Goal: Task Accomplishment & Management: Manage account settings

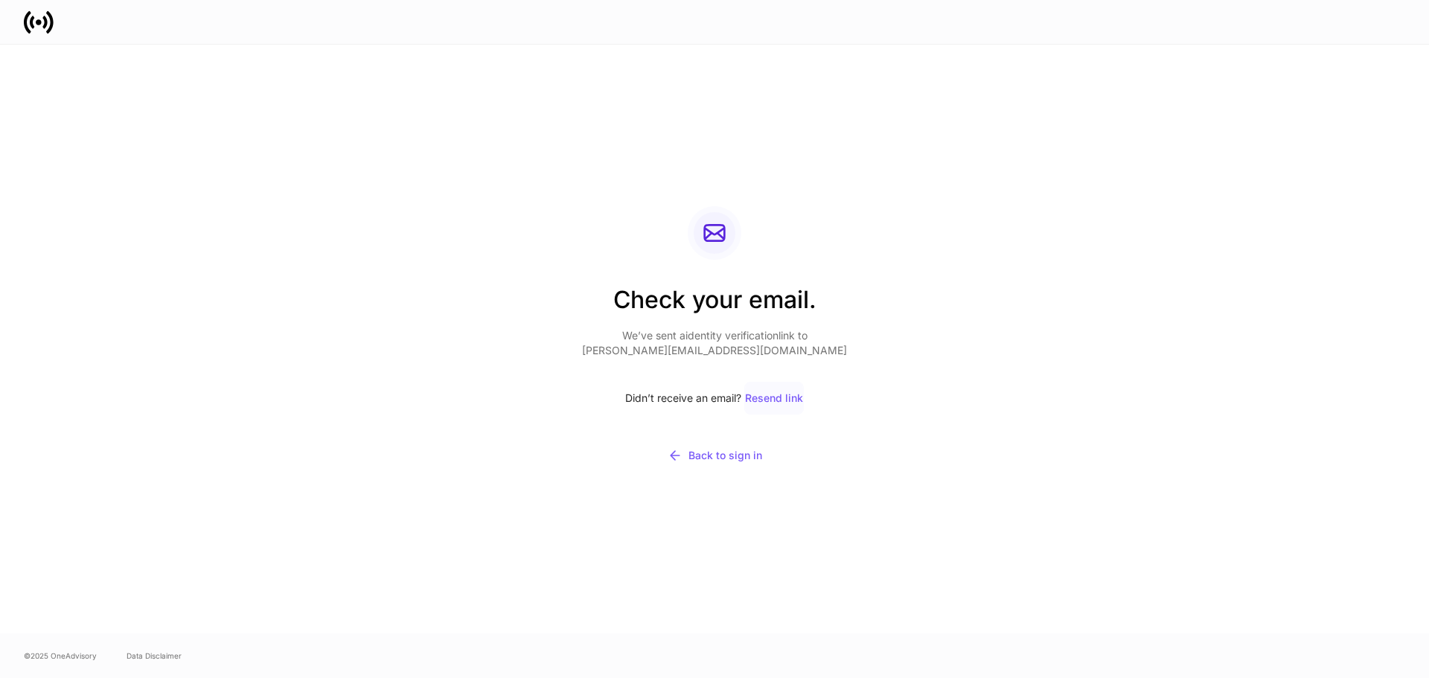
click at [773, 396] on div "Resend link" at bounding box center [774, 398] width 58 height 10
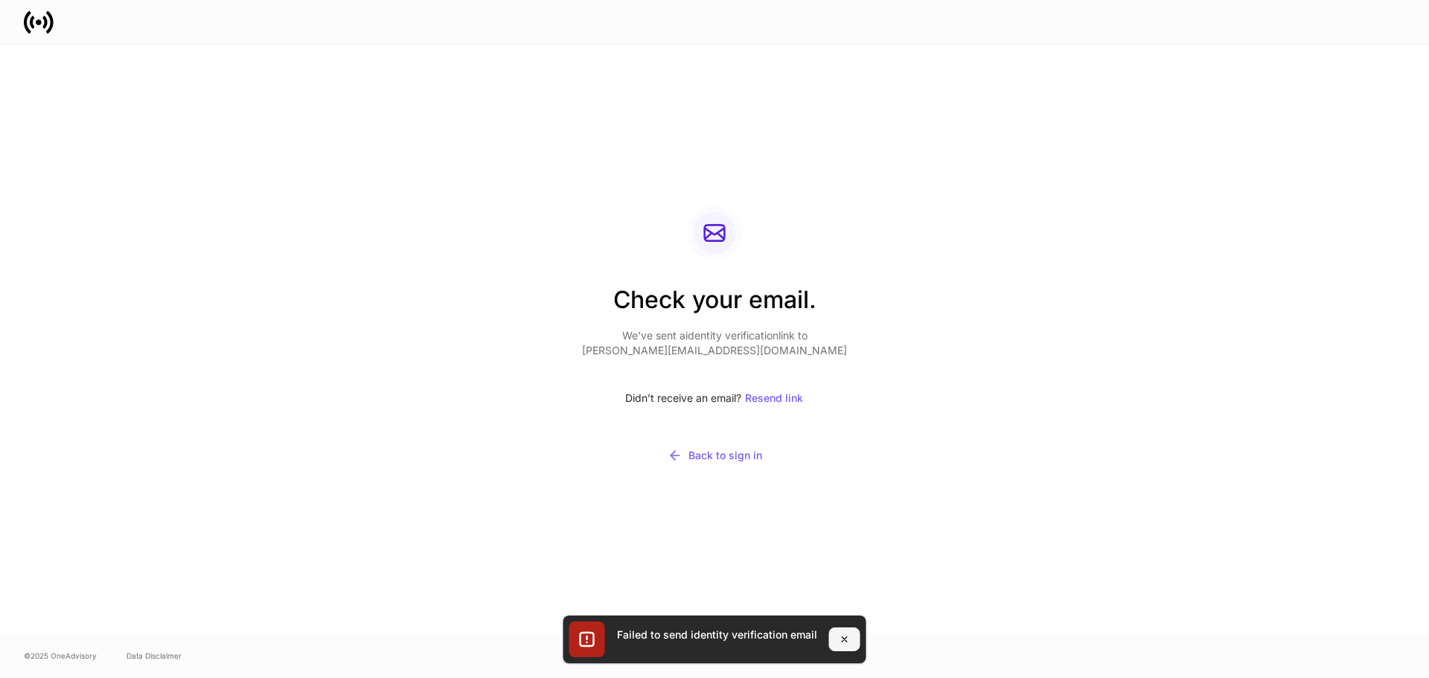
click at [851, 641] on button "button" at bounding box center [844, 639] width 31 height 24
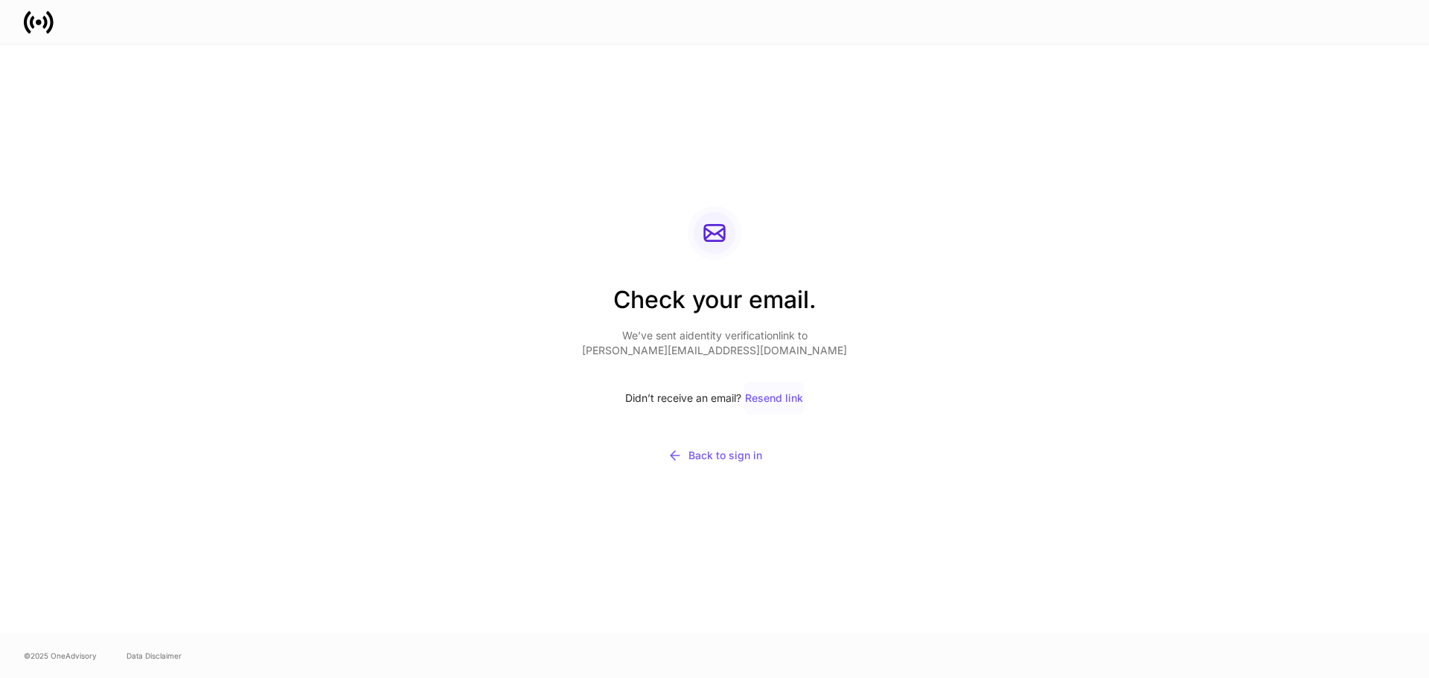
click at [765, 398] on div "Resend link" at bounding box center [774, 398] width 58 height 10
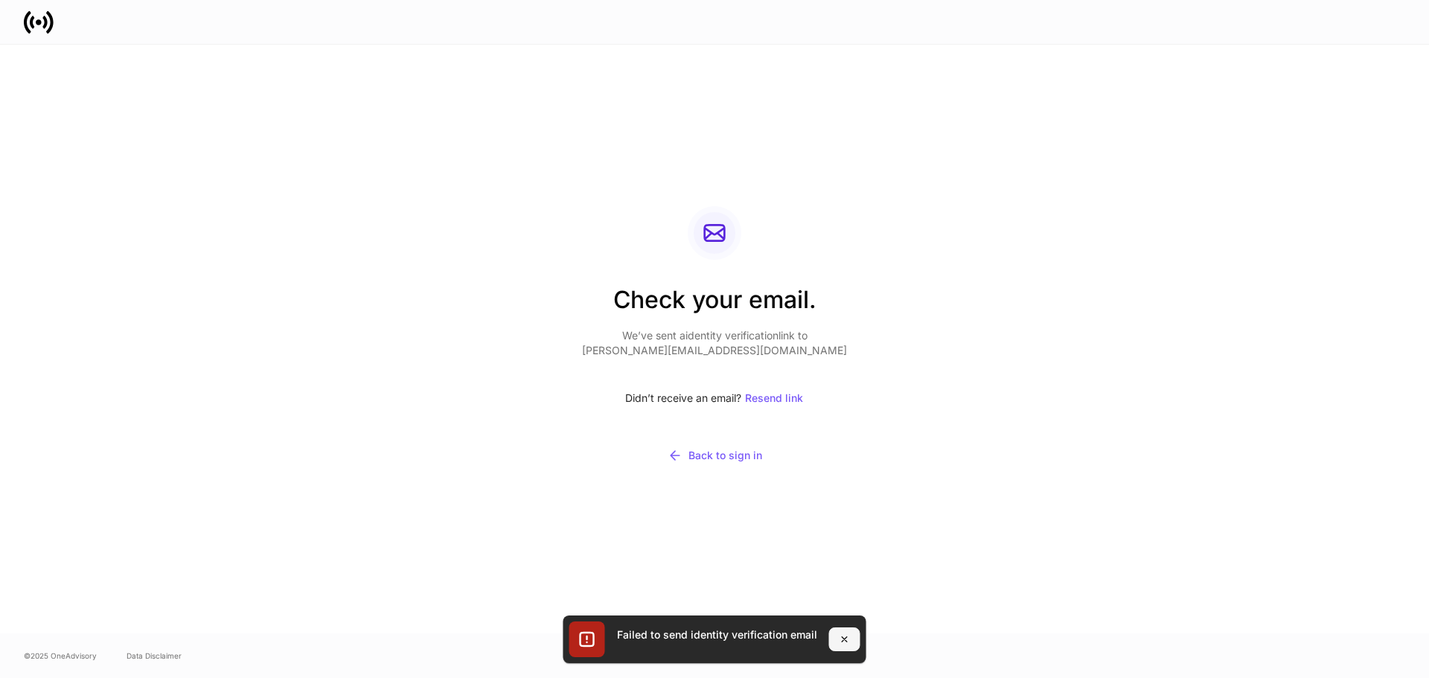
click at [839, 642] on icon "button" at bounding box center [845, 639] width 12 height 12
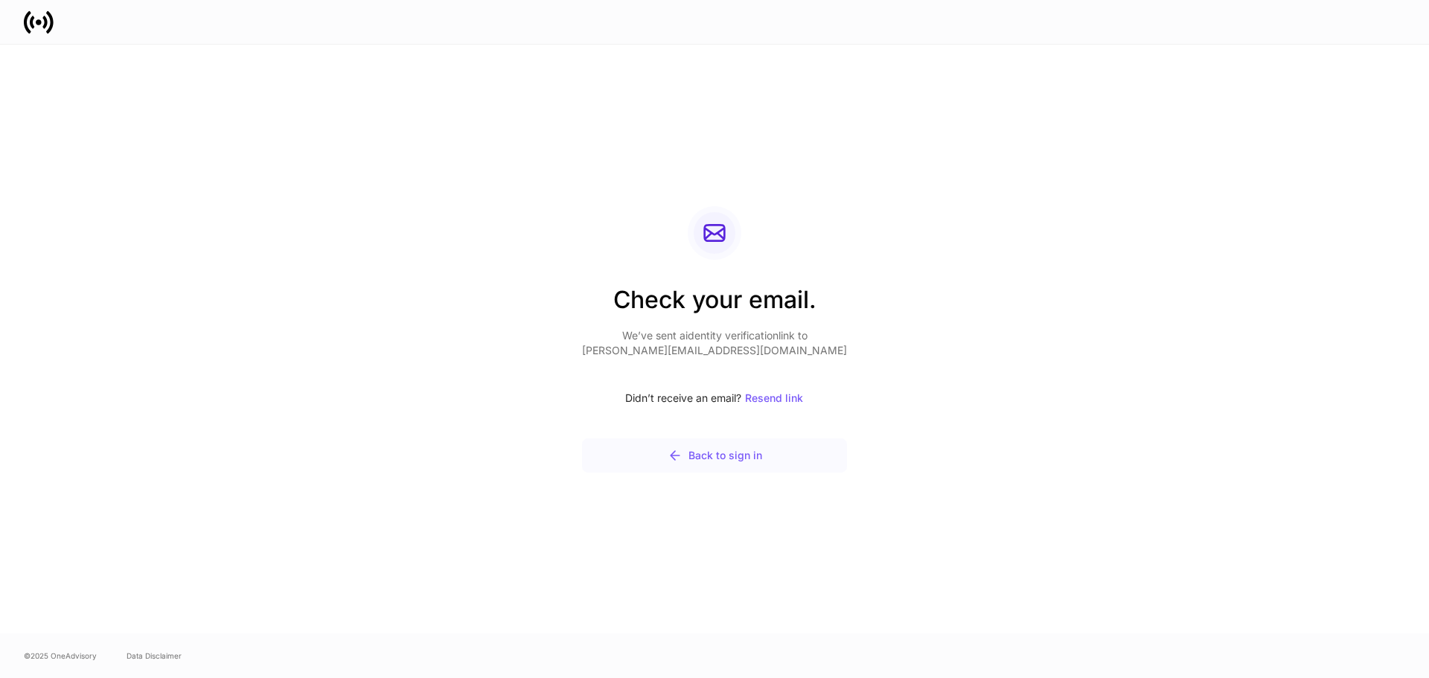
click at [696, 452] on div "Back to sign in" at bounding box center [715, 455] width 95 height 15
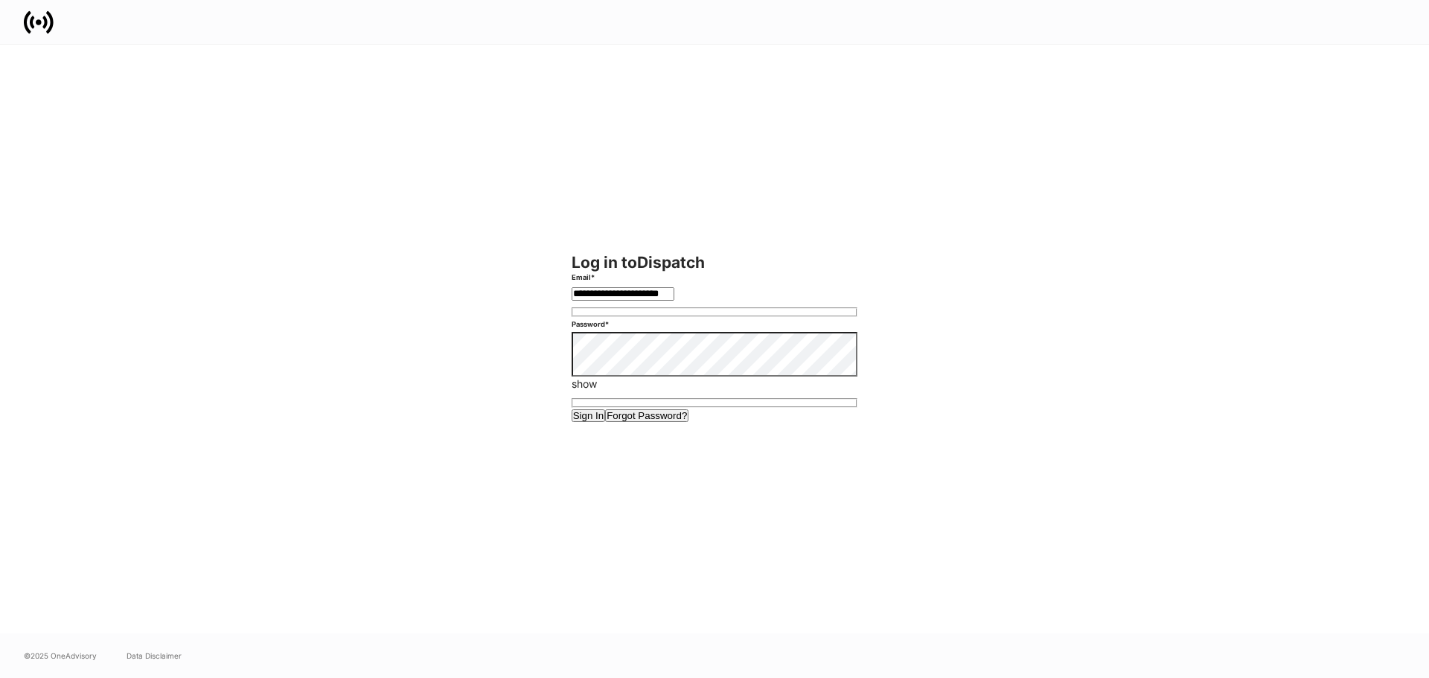
click at [606, 422] on button "Sign In" at bounding box center [589, 415] width 34 height 13
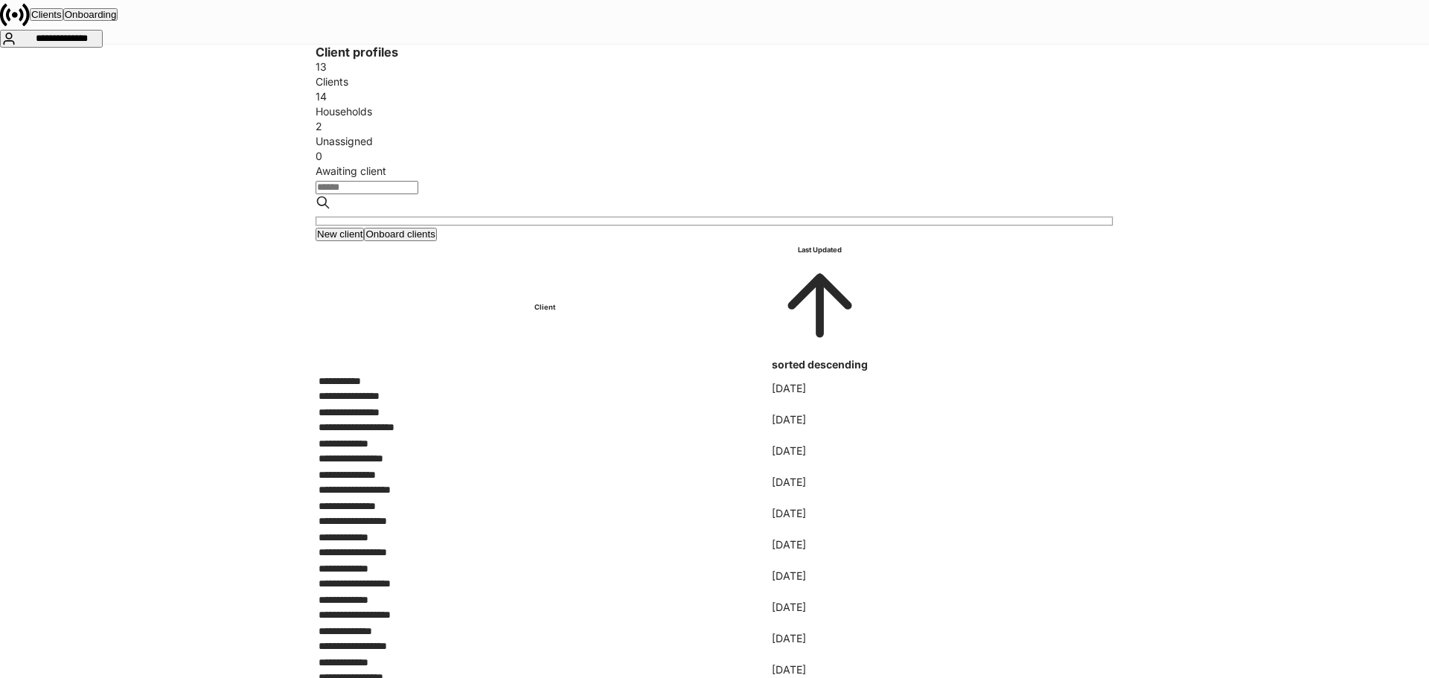
click at [561, 104] on div "14" at bounding box center [715, 96] width 798 height 15
click at [831, 134] on div "2" at bounding box center [715, 126] width 798 height 15
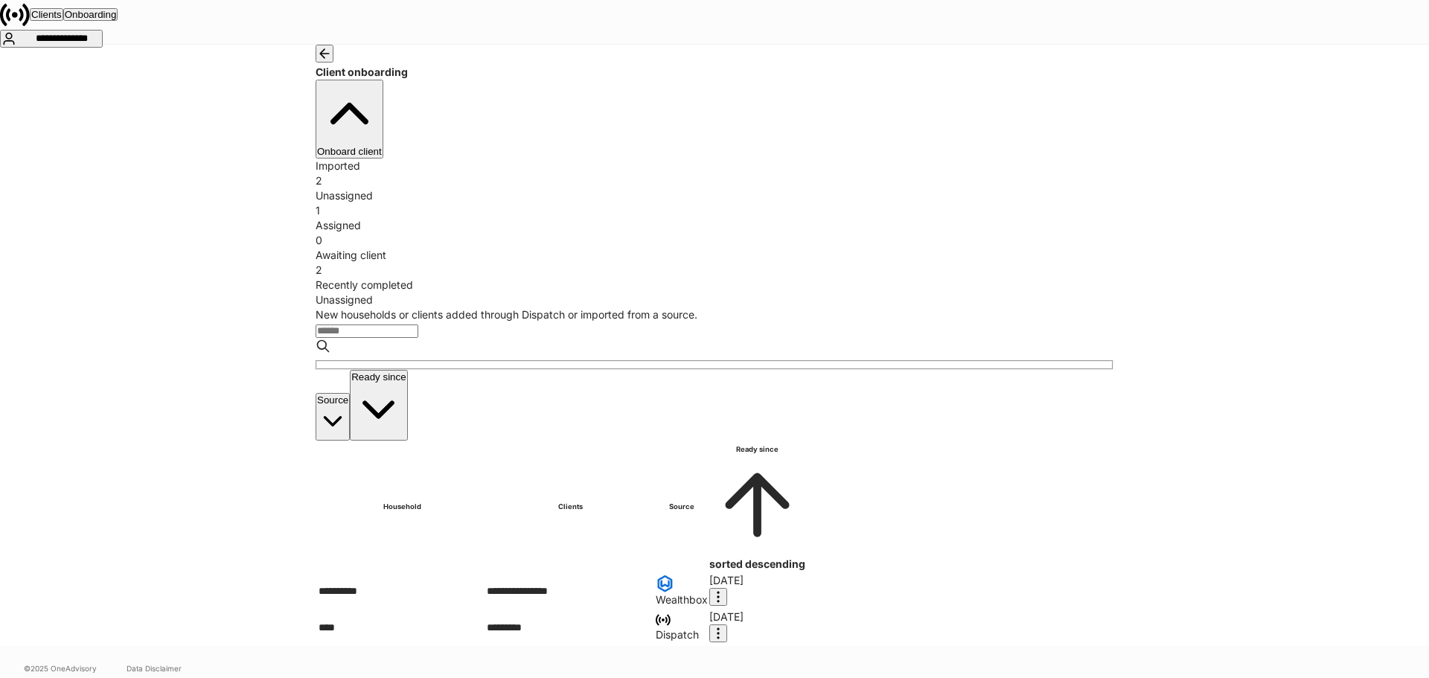
click at [746, 218] on div "Assigned" at bounding box center [715, 225] width 798 height 15
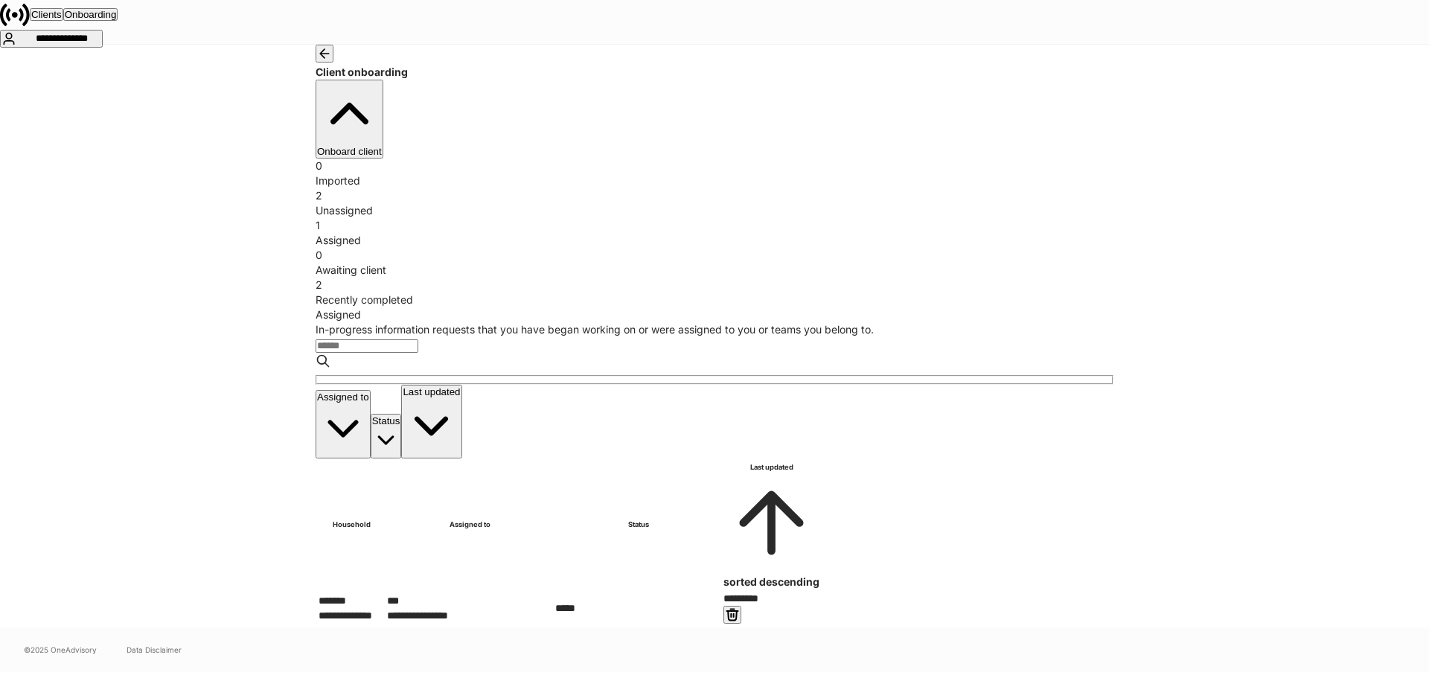
click at [599, 188] on div "2 Unassigned" at bounding box center [715, 203] width 798 height 30
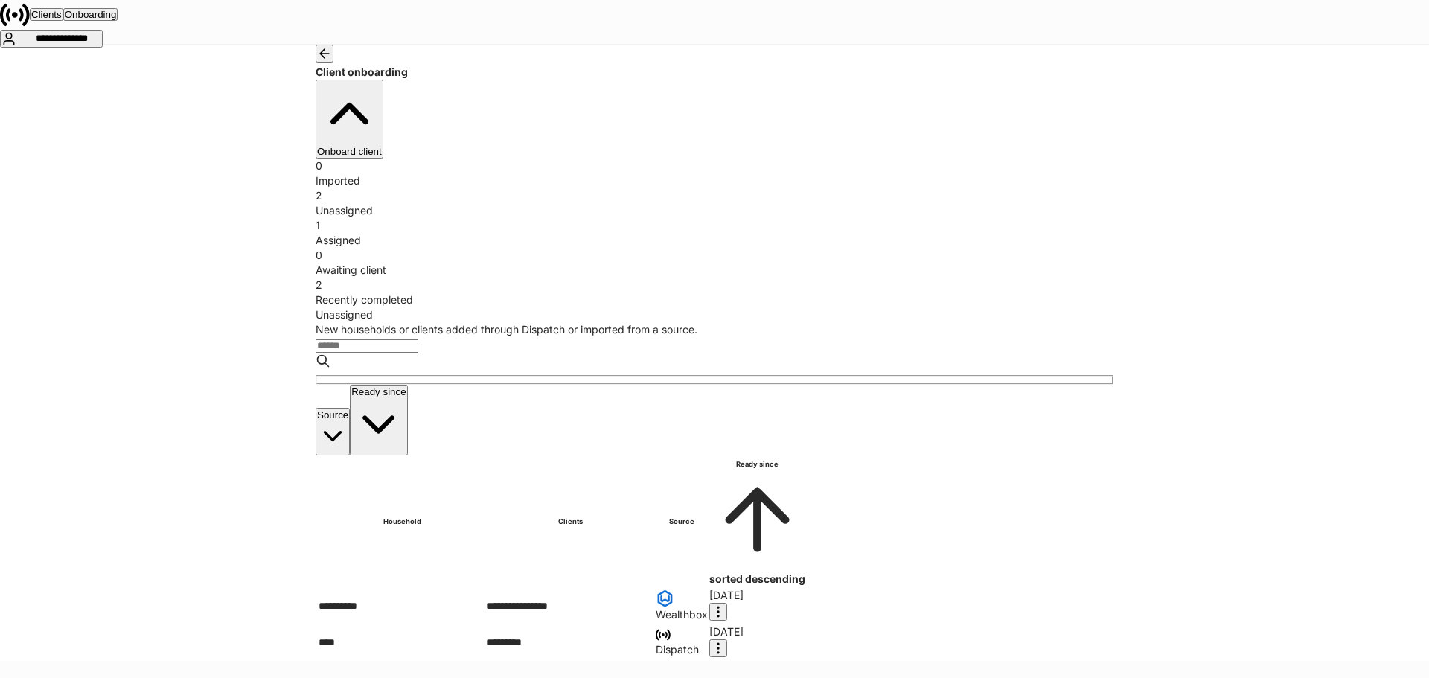
click at [710, 218] on div "1" at bounding box center [715, 225] width 798 height 15
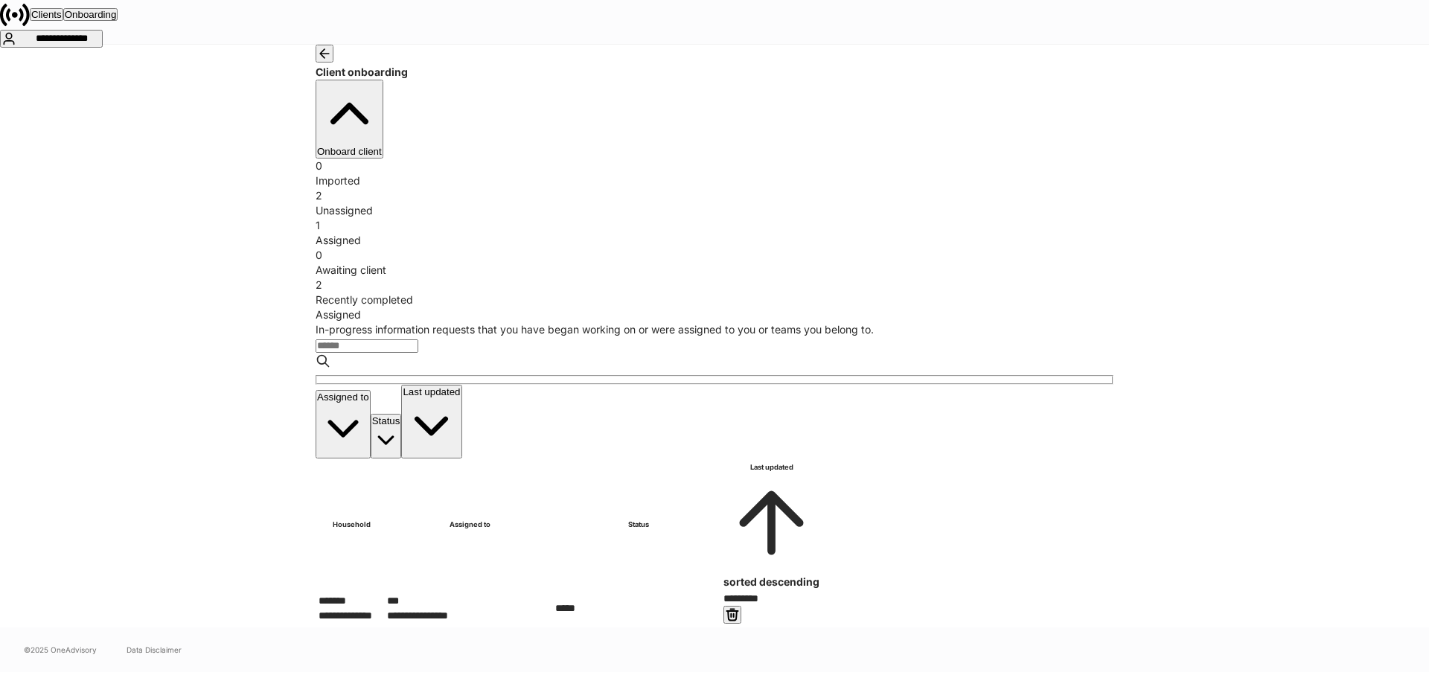
click at [386, 593] on div "**********" at bounding box center [352, 608] width 67 height 30
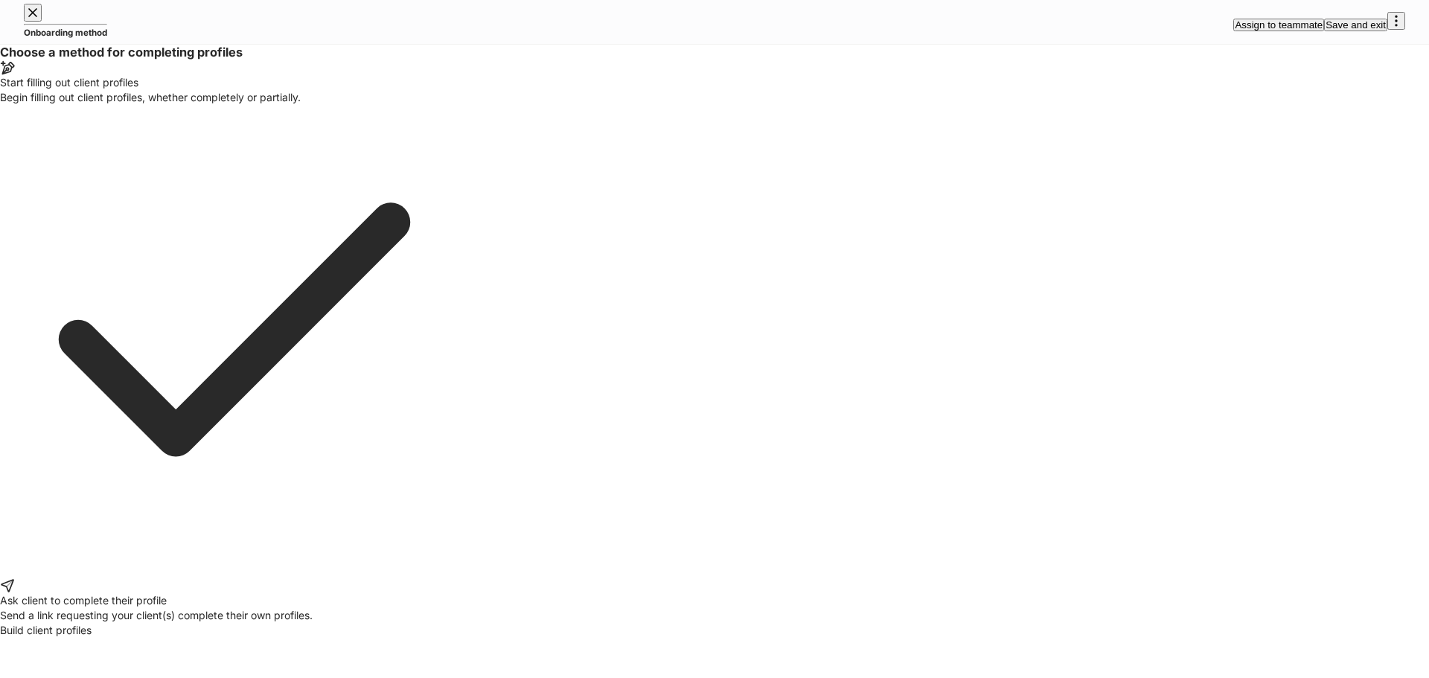
drag, startPoint x: 729, startPoint y: 522, endPoint x: 737, endPoint y: 518, distance: 8.3
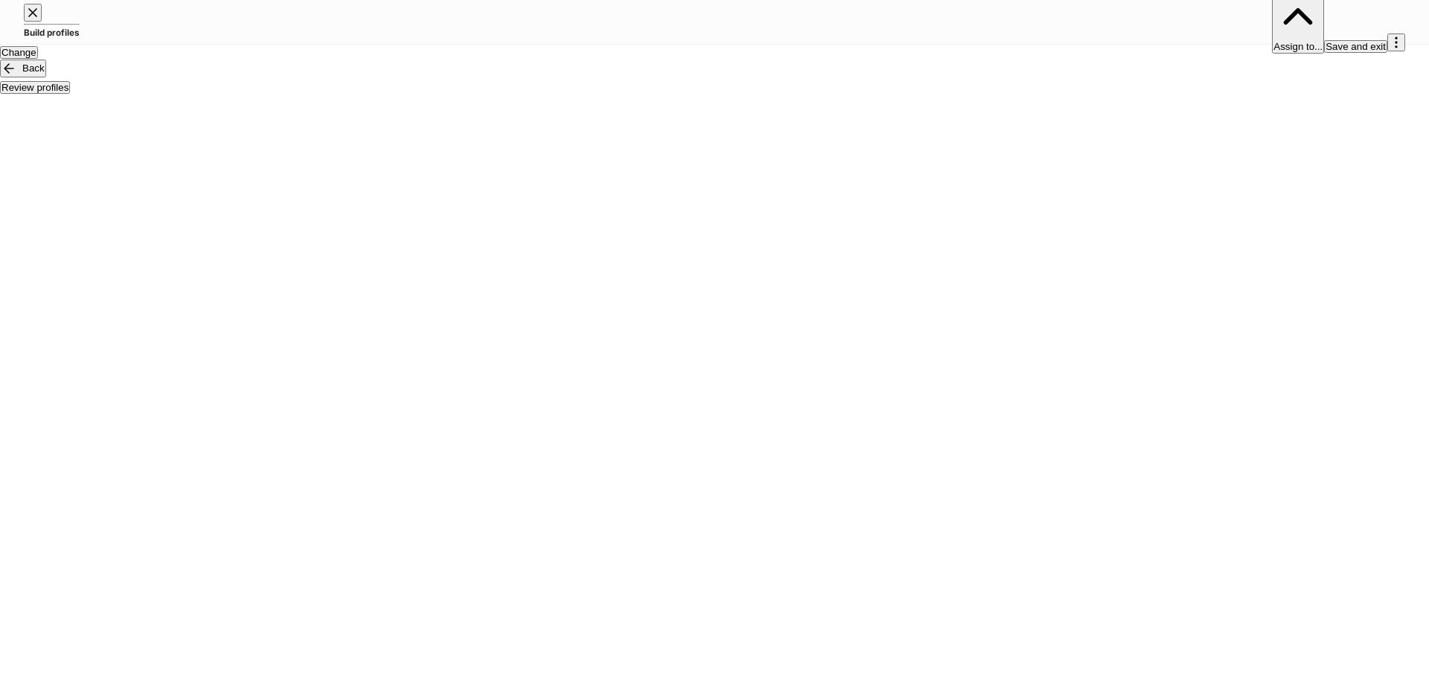
drag, startPoint x: 31, startPoint y: 247, endPoint x: 393, endPoint y: 165, distance: 370.9
click at [393, 45] on div at bounding box center [714, 45] width 1429 height 0
click at [70, 94] on button "Review profiles" at bounding box center [35, 87] width 70 height 13
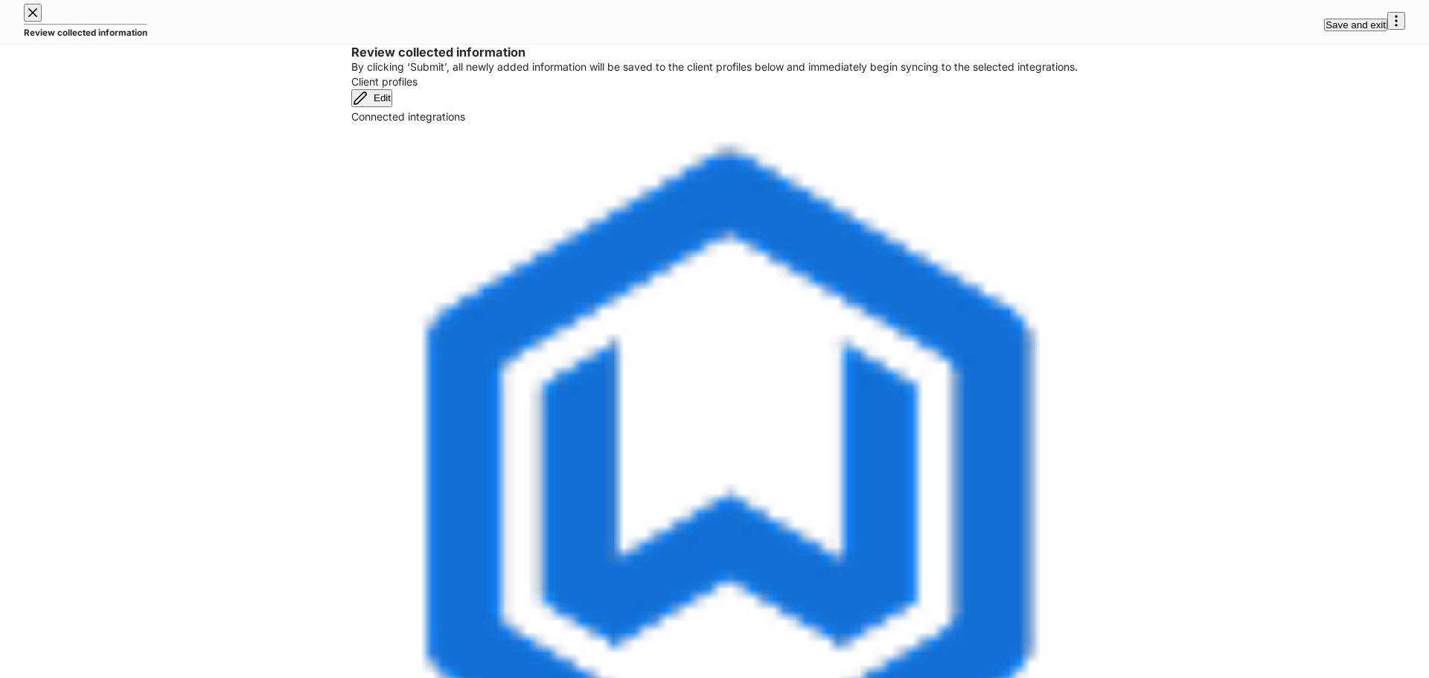
click at [391, 106] on div "Edit" at bounding box center [372, 98] width 38 height 15
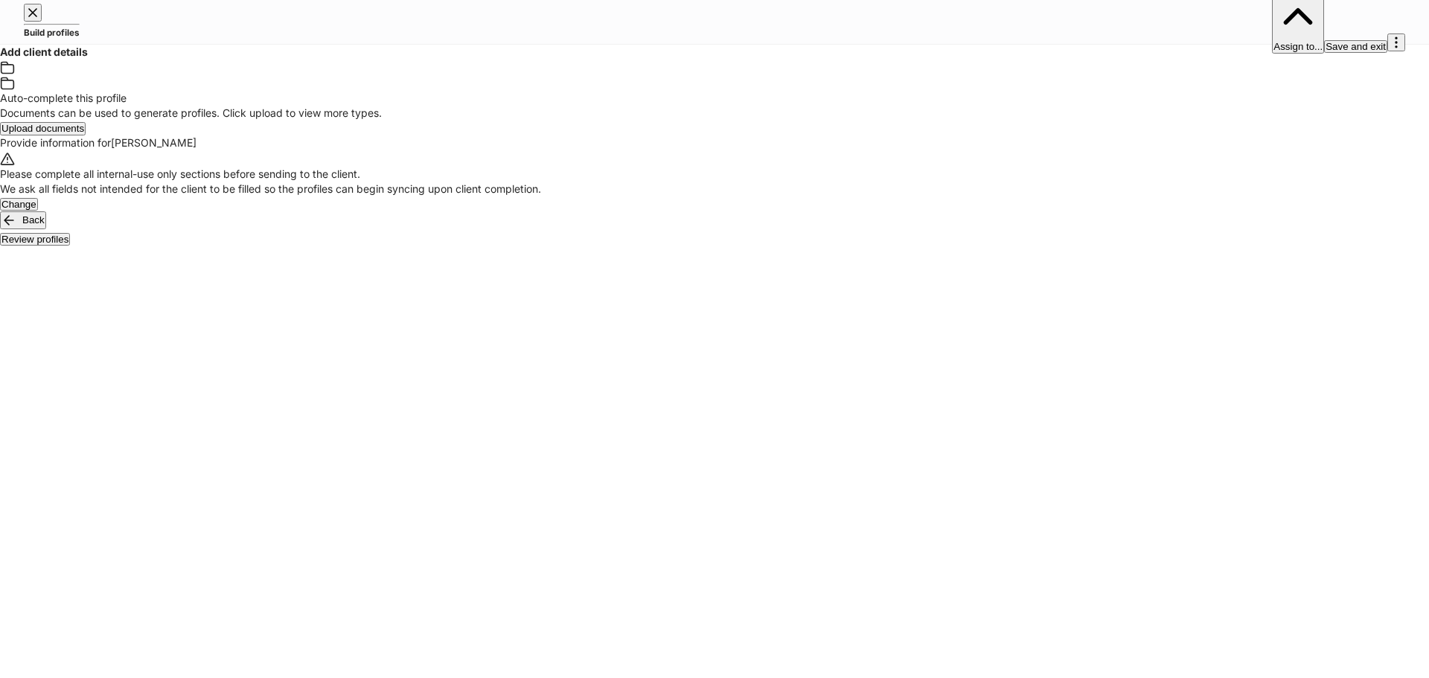
click at [639, 121] on div "Documents can be used to generate profiles. Click upload to view more types." at bounding box center [714, 113] width 1429 height 15
click at [642, 121] on div "Documents can be used to generate profiles. Click upload to view more types." at bounding box center [714, 113] width 1429 height 15
click at [647, 121] on div "Documents can be used to generate profiles. Click upload to view more types." at bounding box center [714, 113] width 1429 height 15
click at [852, 106] on div "Auto-complete this profile" at bounding box center [714, 98] width 1429 height 15
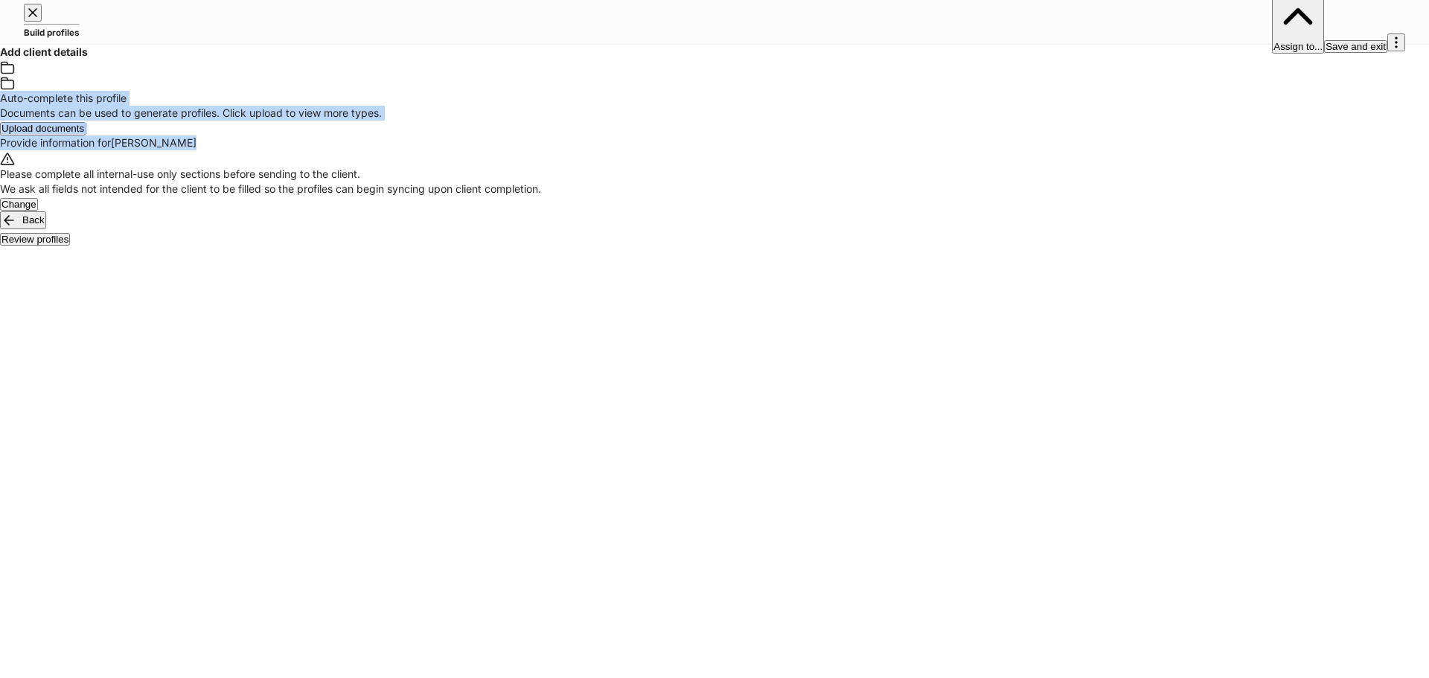
drag, startPoint x: 785, startPoint y: 181, endPoint x: 313, endPoint y: 136, distance: 474.7
click at [313, 136] on div "Auto-complete this profile Documents can be used to generate profiles. Click up…" at bounding box center [714, 128] width 1429 height 137
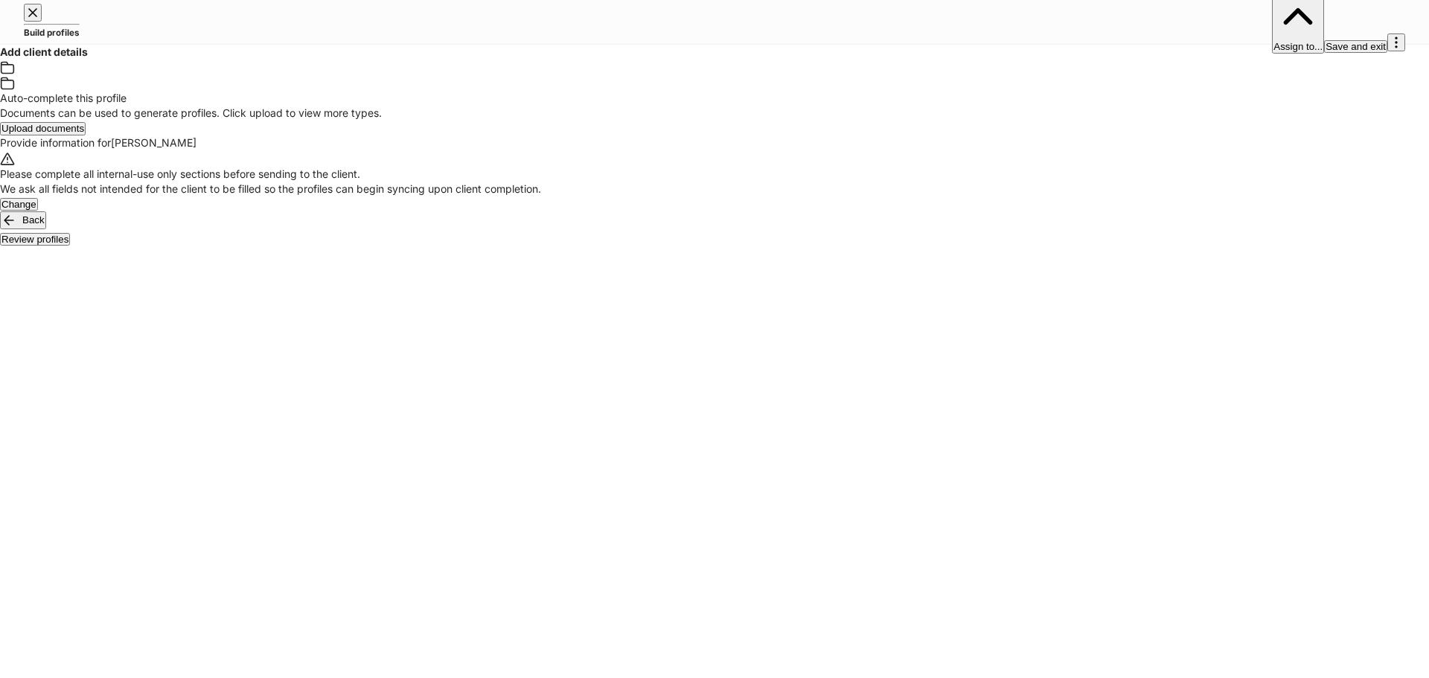
click at [374, 121] on div "Auto-complete this profile Documents can be used to generate profiles. Click up…" at bounding box center [714, 98] width 1429 height 76
click at [1272, 12] on button "Assign to..." at bounding box center [1298, 21] width 52 height 63
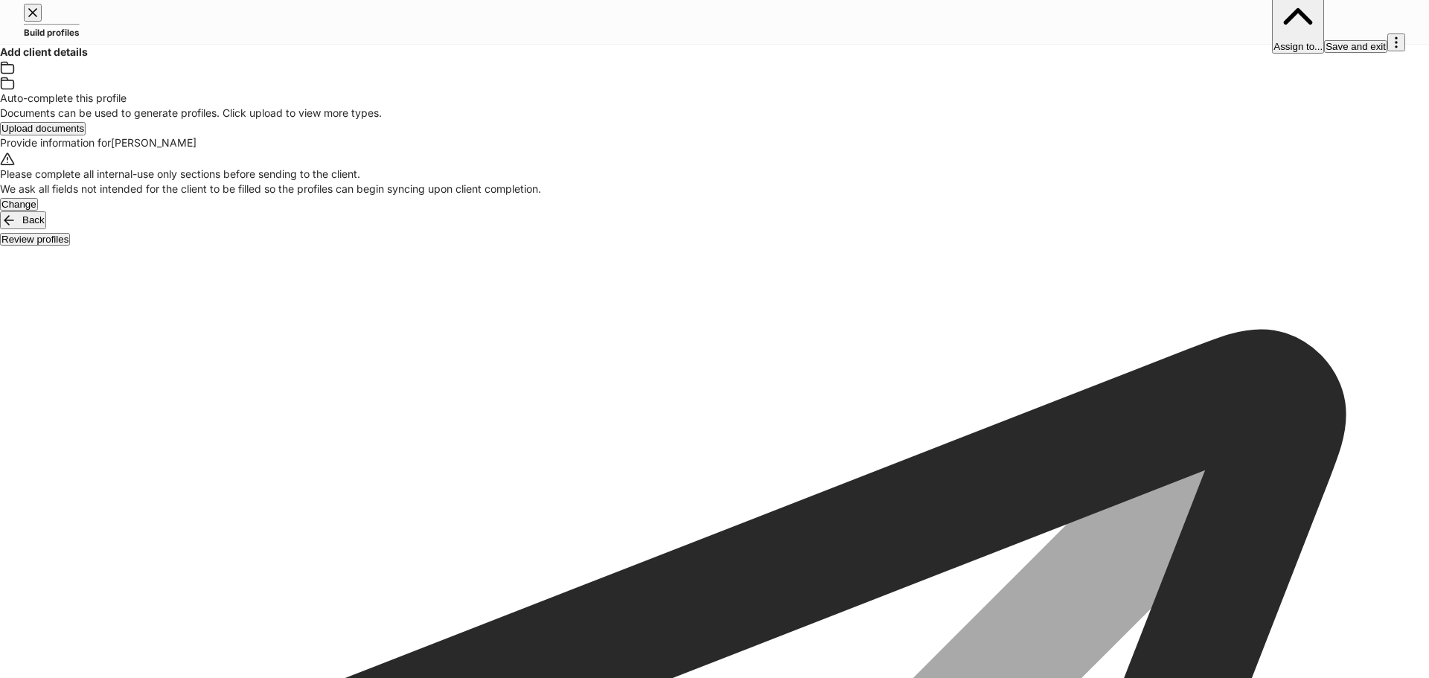
click at [1257, 246] on div at bounding box center [714, 246] width 1429 height 0
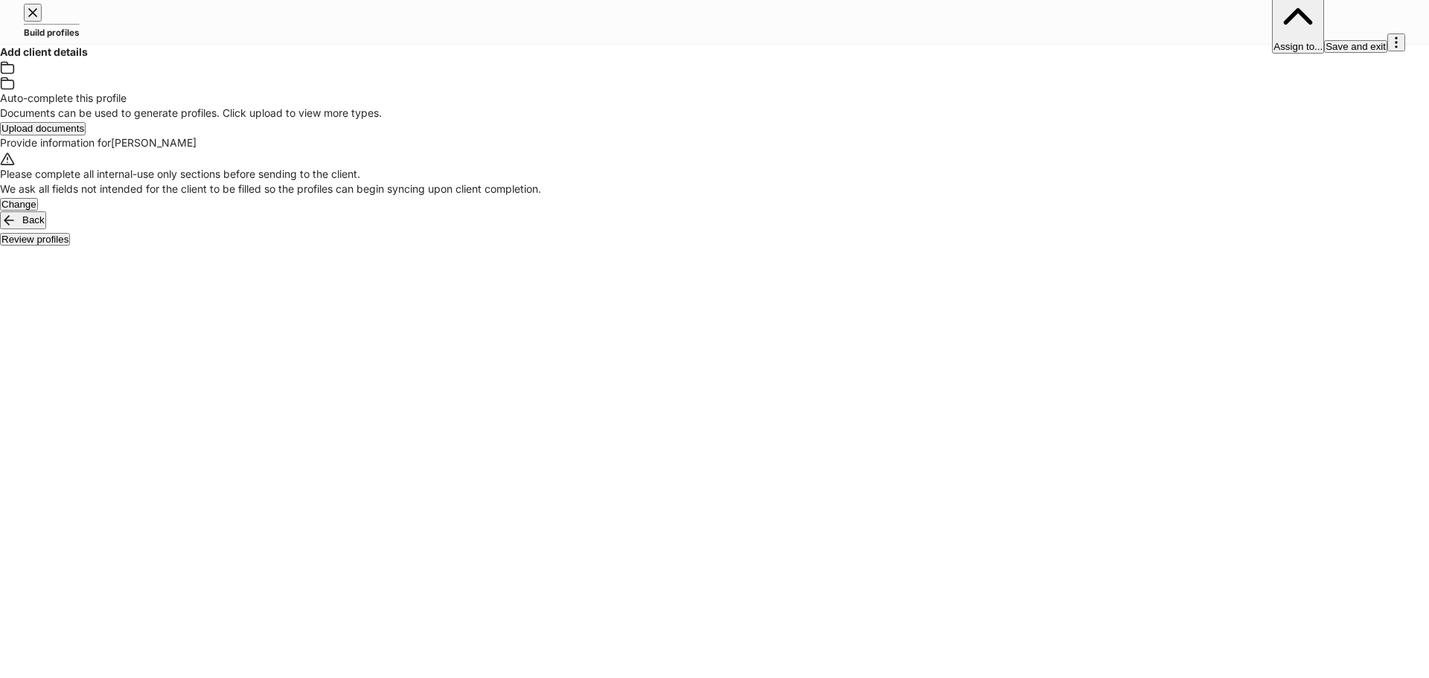
click at [70, 246] on button "Review profiles" at bounding box center [35, 239] width 70 height 13
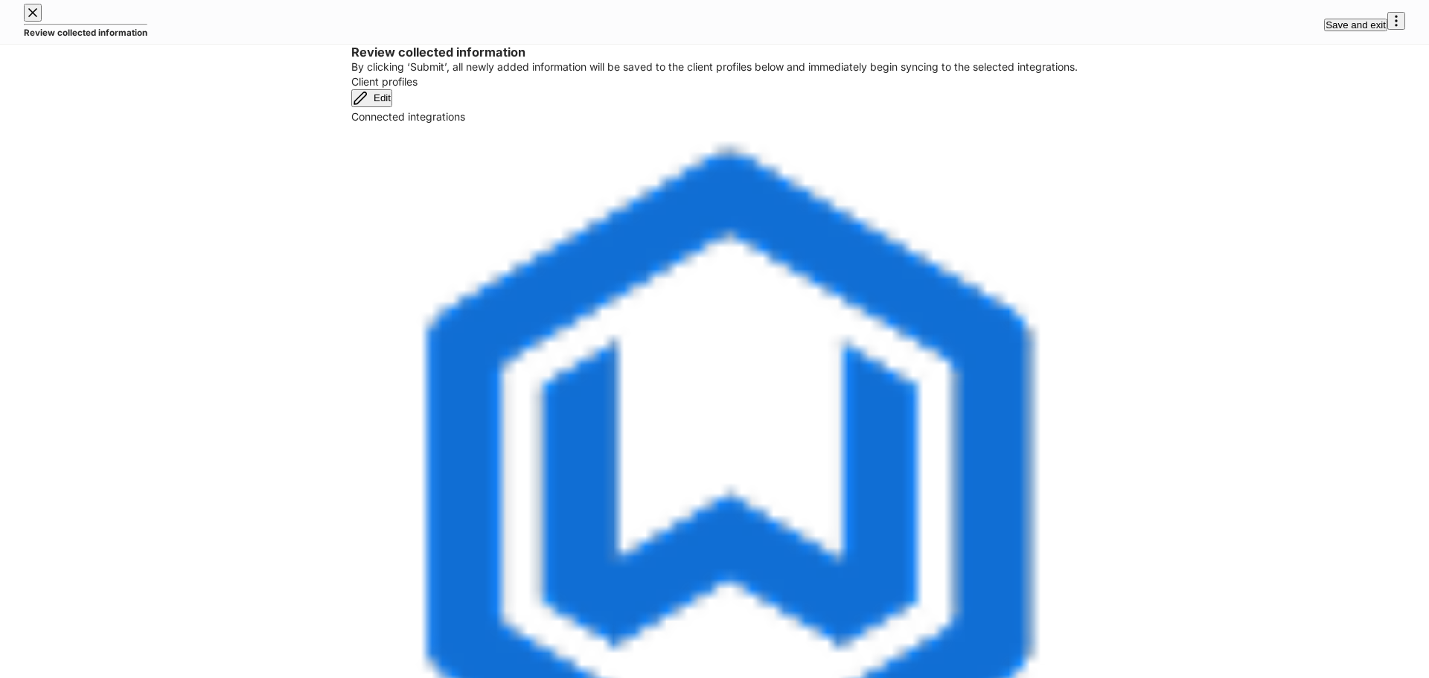
click at [496, 437] on div "Wealthbox" at bounding box center [714, 496] width 726 height 745
click at [22, 23] on div "Review collected information Save and exit" at bounding box center [714, 22] width 1429 height 44
click at [35, 20] on icon "button" at bounding box center [32, 12] width 15 height 15
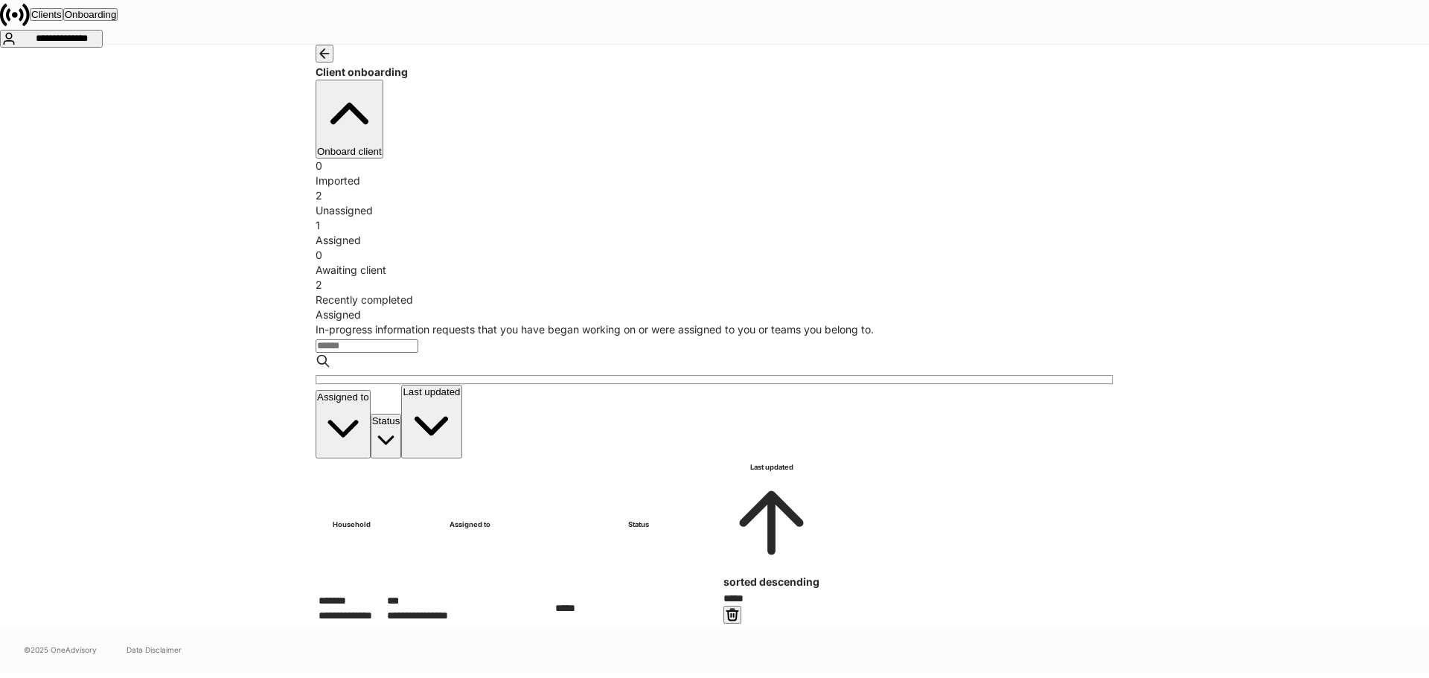
click at [821, 591] on td at bounding box center [821, 608] width 0 height 35
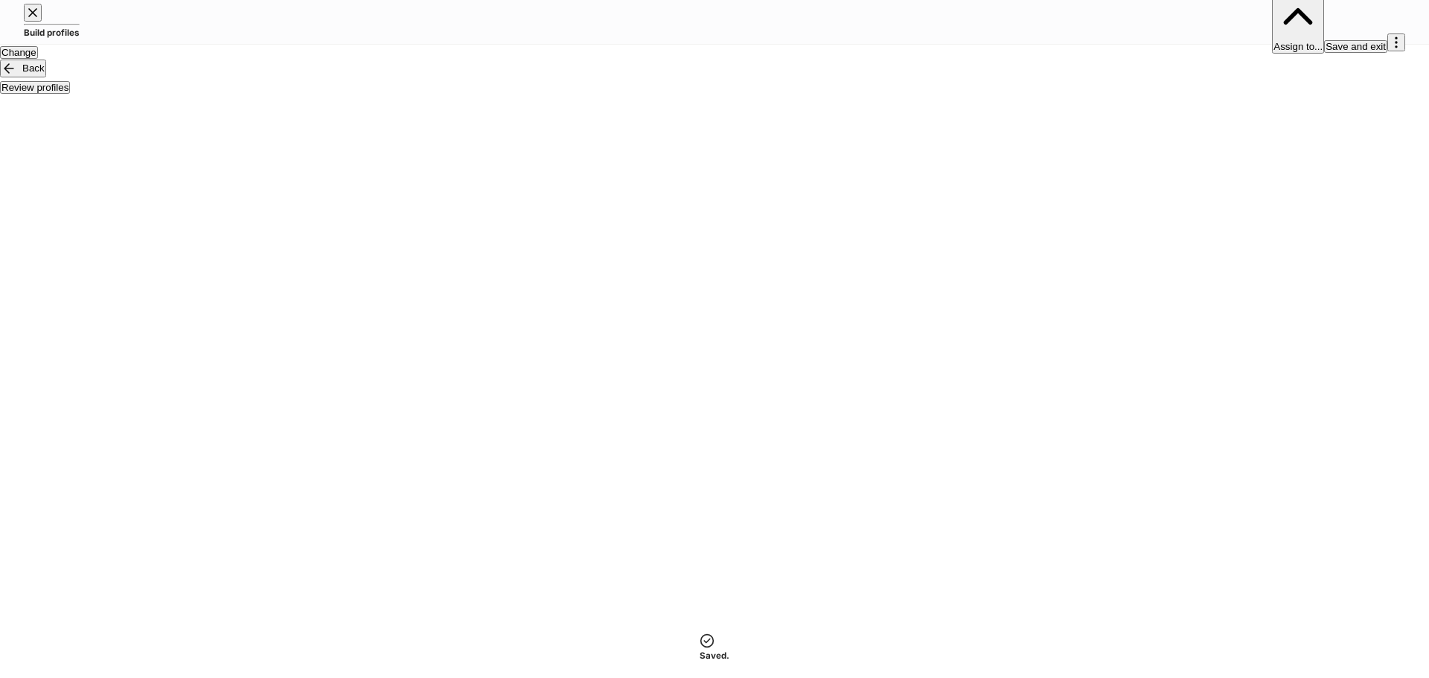
click at [36, 57] on div "Change" at bounding box center [18, 53] width 35 height 10
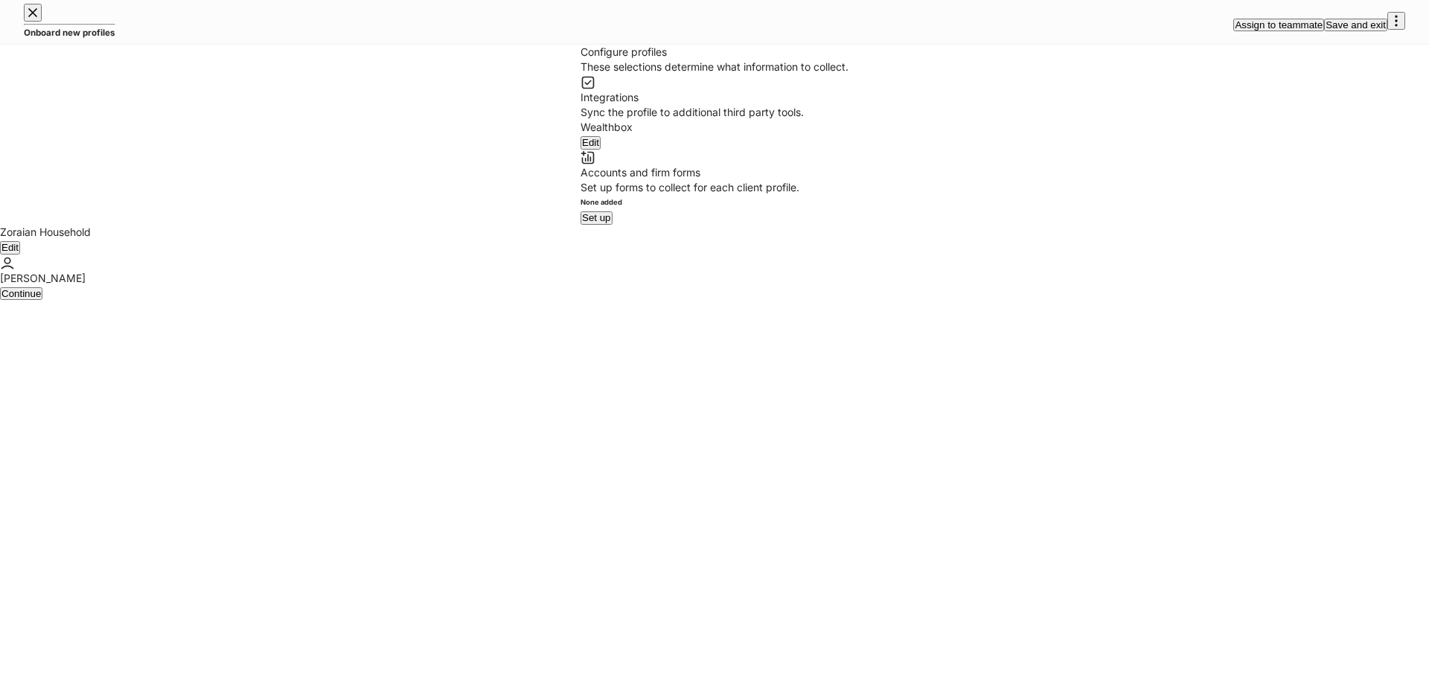
drag, startPoint x: 735, startPoint y: 439, endPoint x: 717, endPoint y: 498, distance: 61.7
click at [717, 225] on div "Configure profiles These selections determine what information to collect. Inte…" at bounding box center [714, 135] width 1429 height 180
click at [588, 225] on div "Configure profiles These selections determine what information to collect. Inte…" at bounding box center [714, 135] width 1429 height 180
click at [581, 150] on div "Integrations Sync the profile to additional third party tools. Wealthbox Edit" at bounding box center [715, 120] width 268 height 60
click at [581, 149] on button "Edit" at bounding box center [591, 142] width 20 height 13
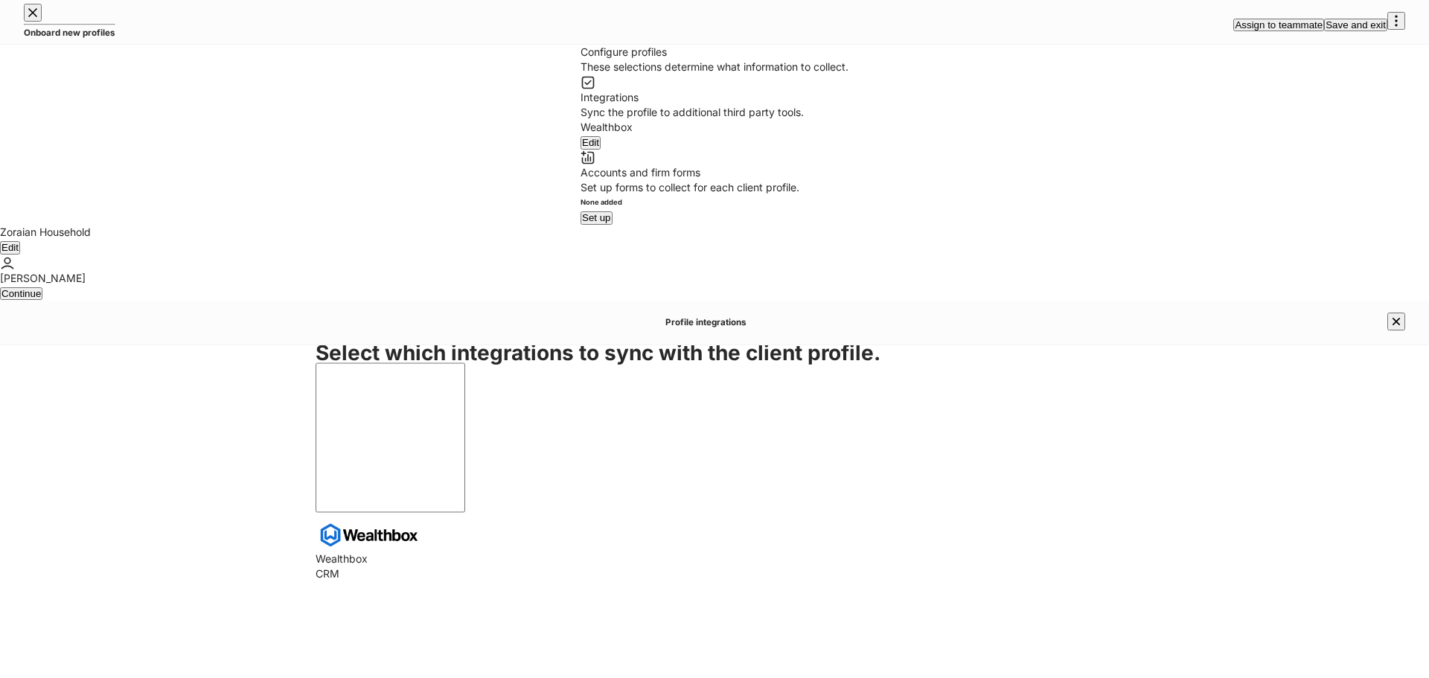
drag, startPoint x: 1378, startPoint y: 656, endPoint x: 714, endPoint y: 261, distance: 773.3
click at [423, 519] on img at bounding box center [369, 535] width 107 height 33
click at [423, 510] on img at bounding box center [369, 526] width 107 height 33
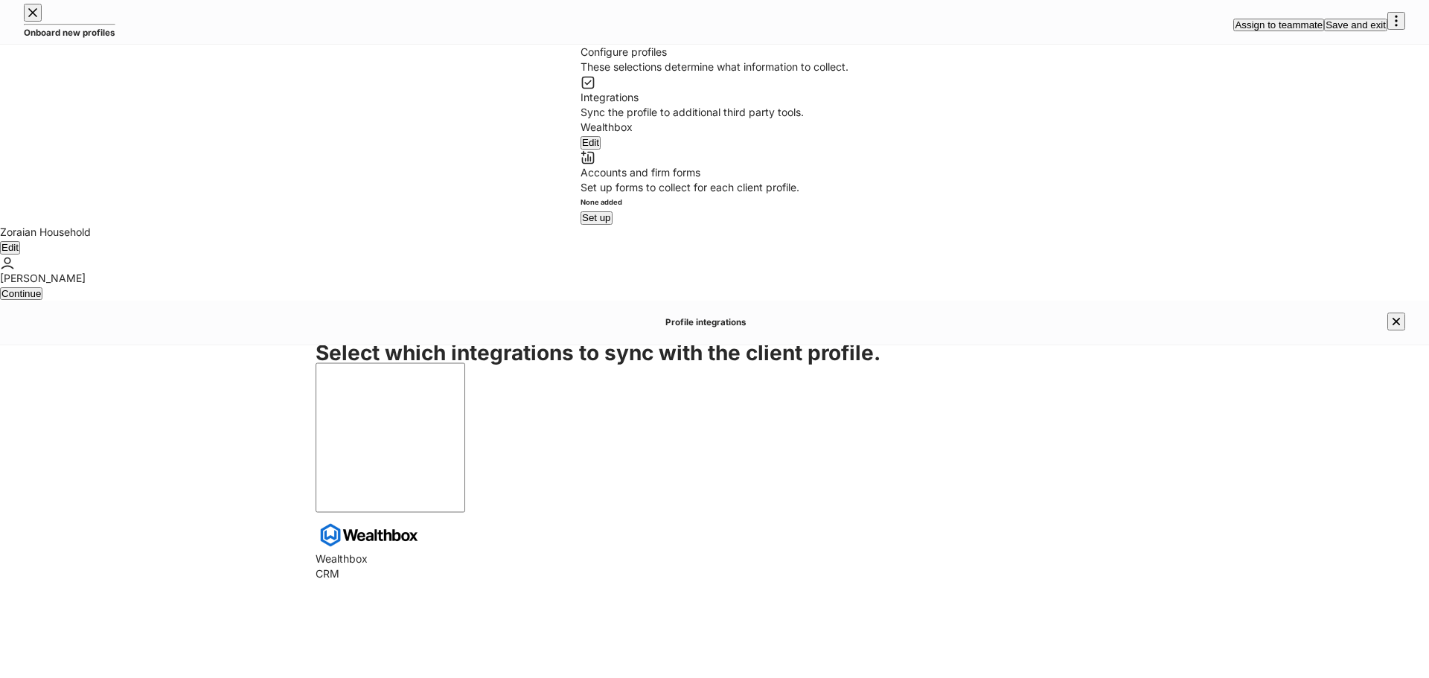
click at [423, 519] on img at bounding box center [369, 535] width 107 height 33
click at [423, 510] on img at bounding box center [369, 526] width 107 height 33
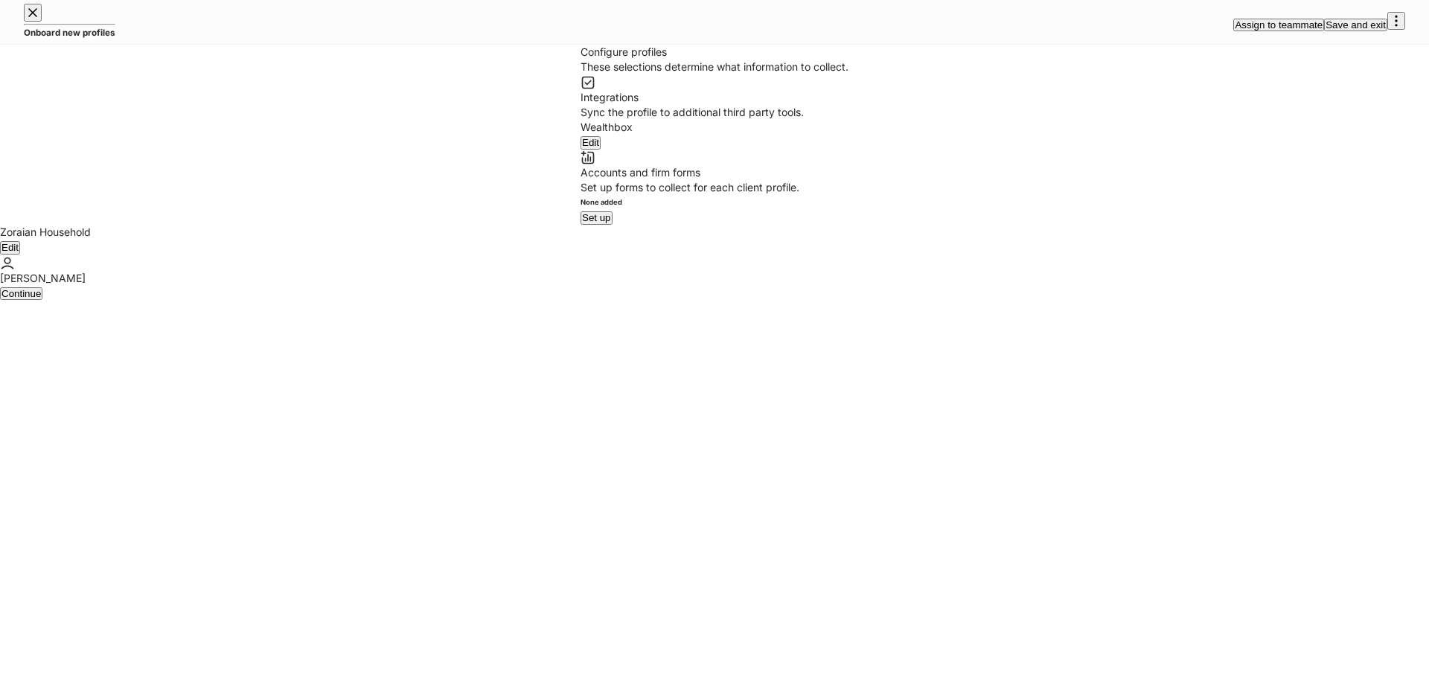
click at [613, 224] on button "Set up" at bounding box center [597, 217] width 32 height 13
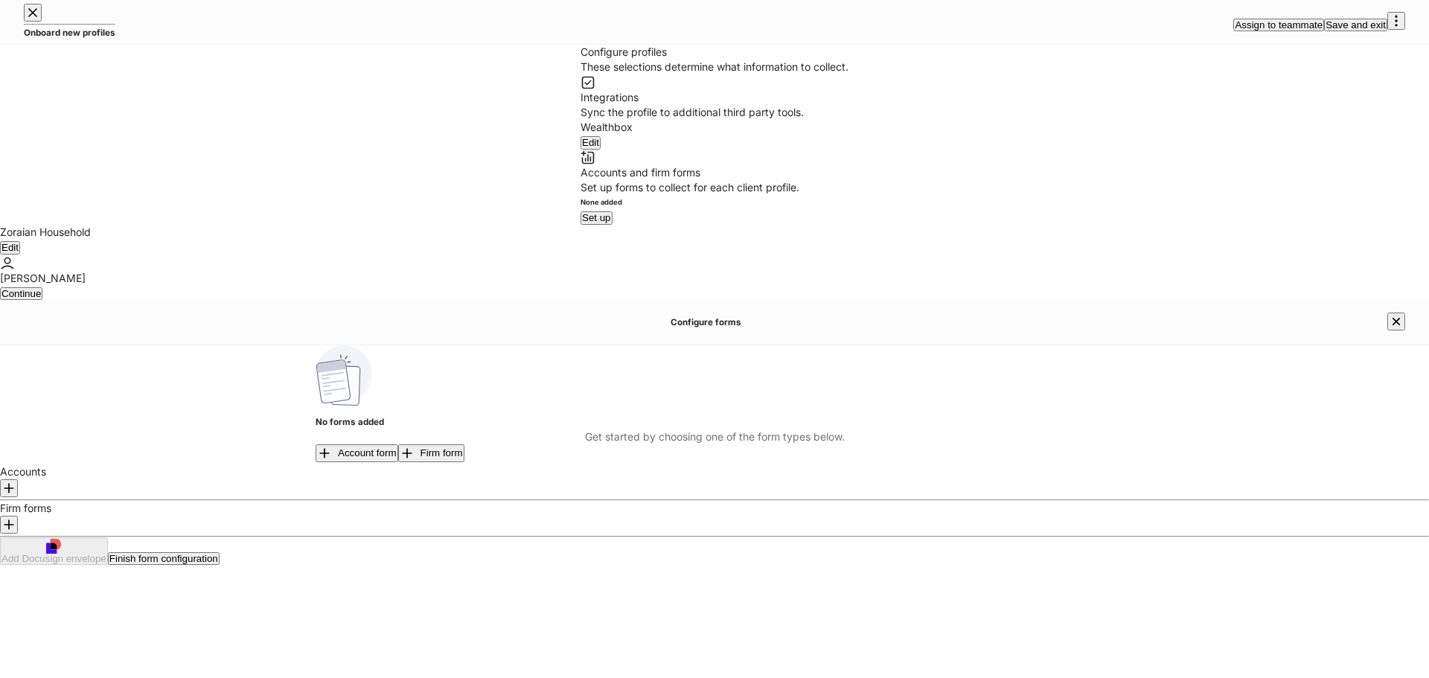
click at [18, 479] on button "button" at bounding box center [9, 488] width 18 height 18
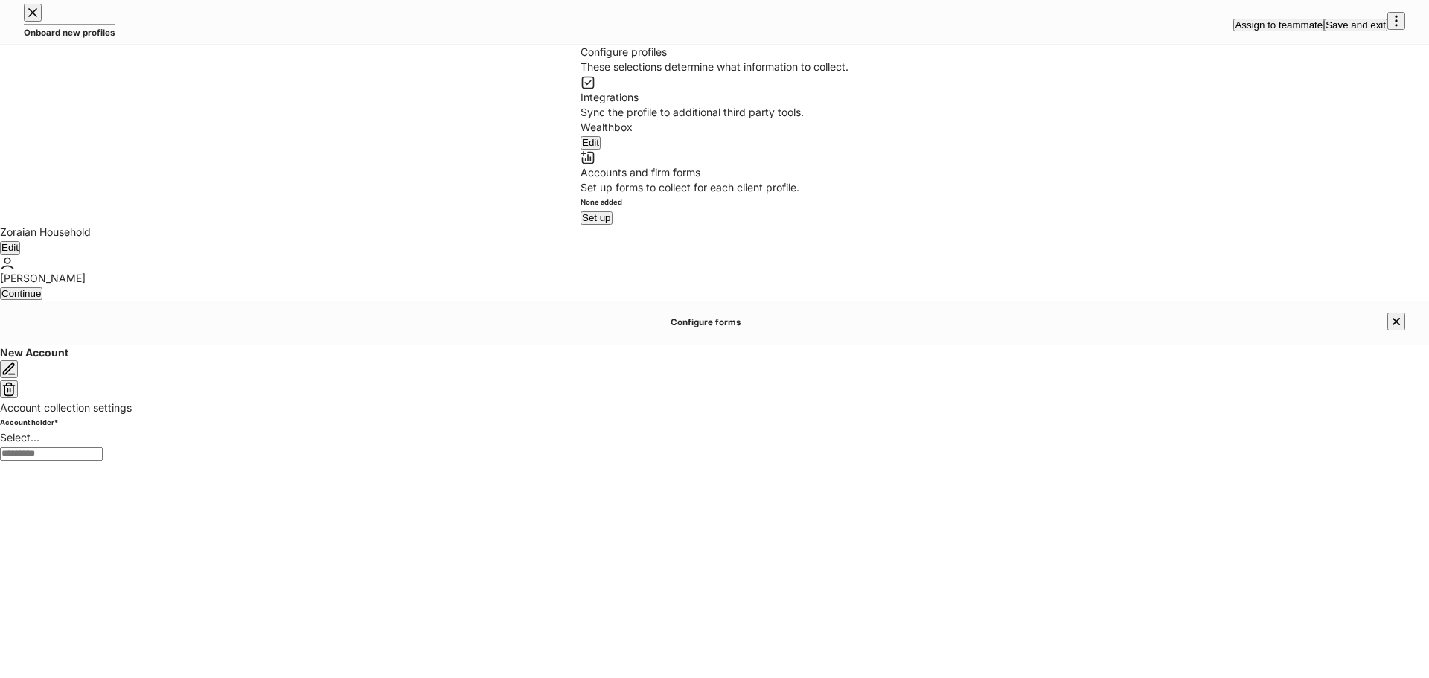
type input "**********"
click at [16, 382] on icon "button" at bounding box center [8, 389] width 15 height 15
type input "**********"
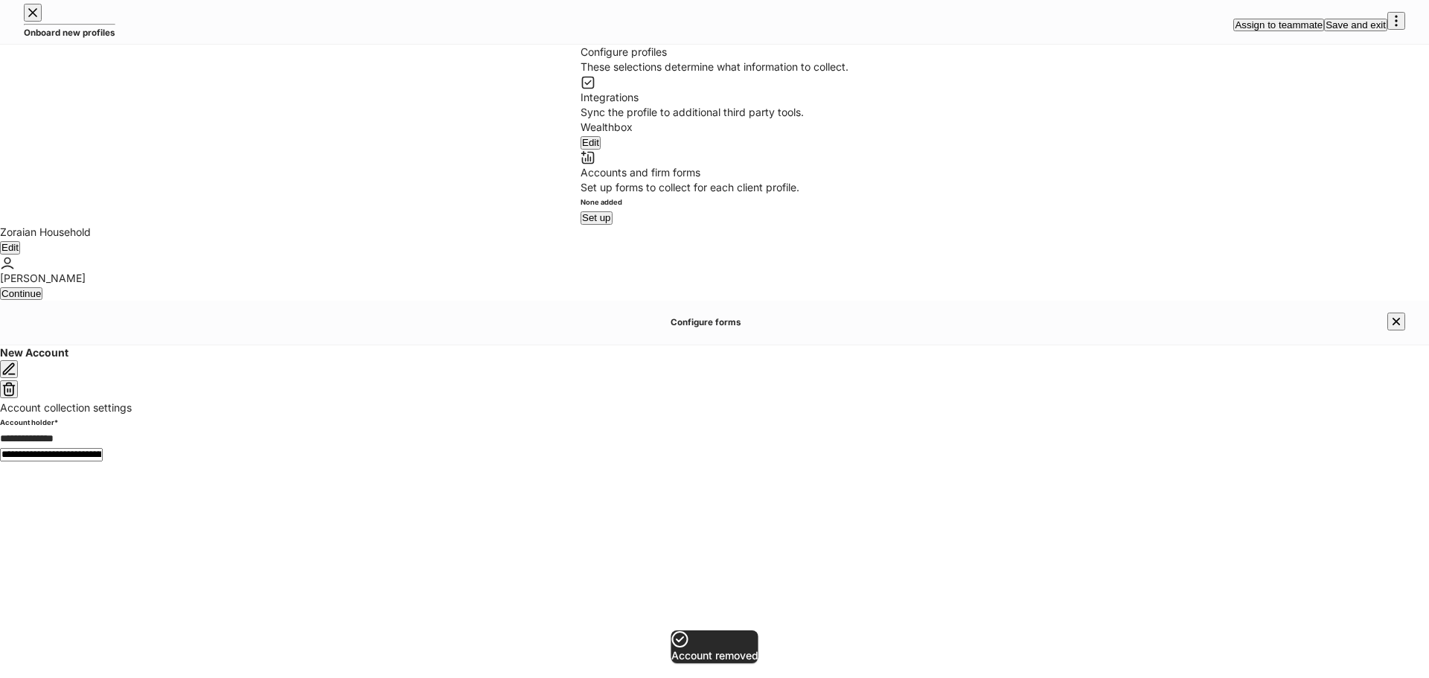
click at [16, 382] on icon "button" at bounding box center [8, 389] width 15 height 15
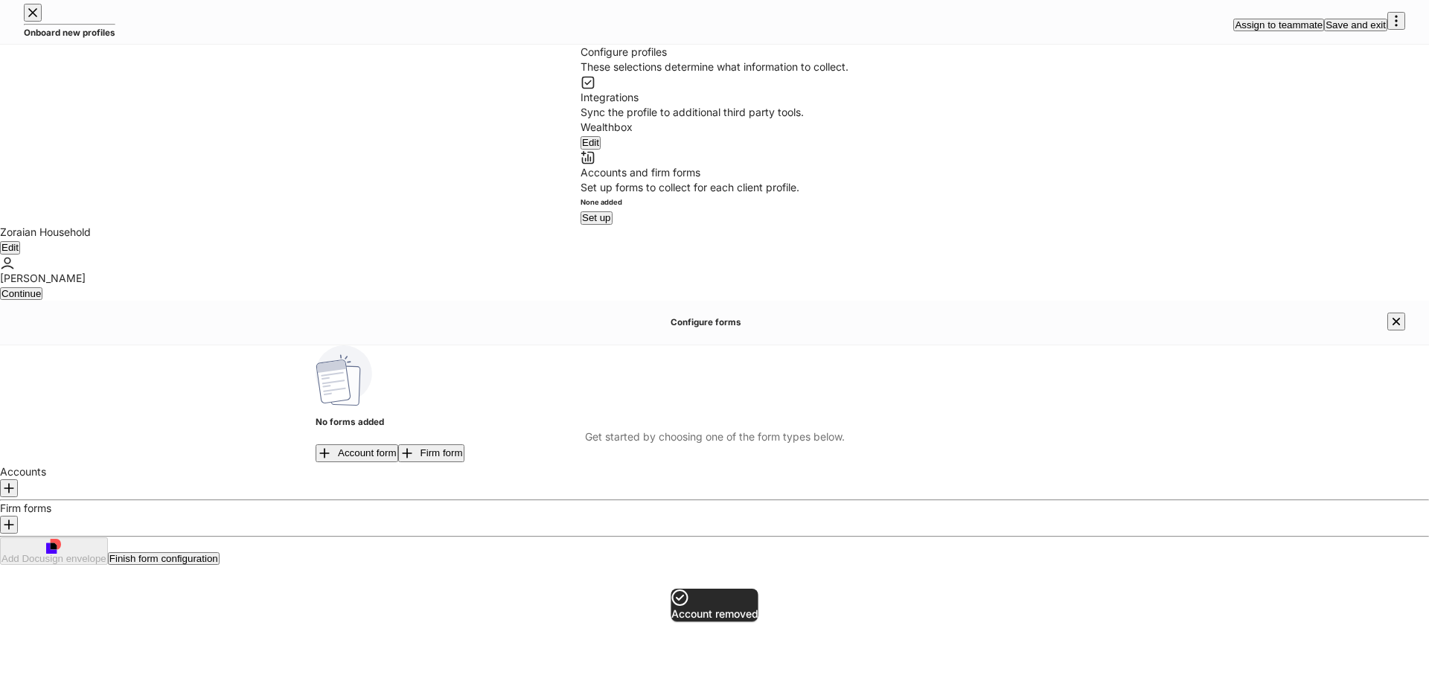
click at [18, 516] on button "button" at bounding box center [9, 525] width 18 height 18
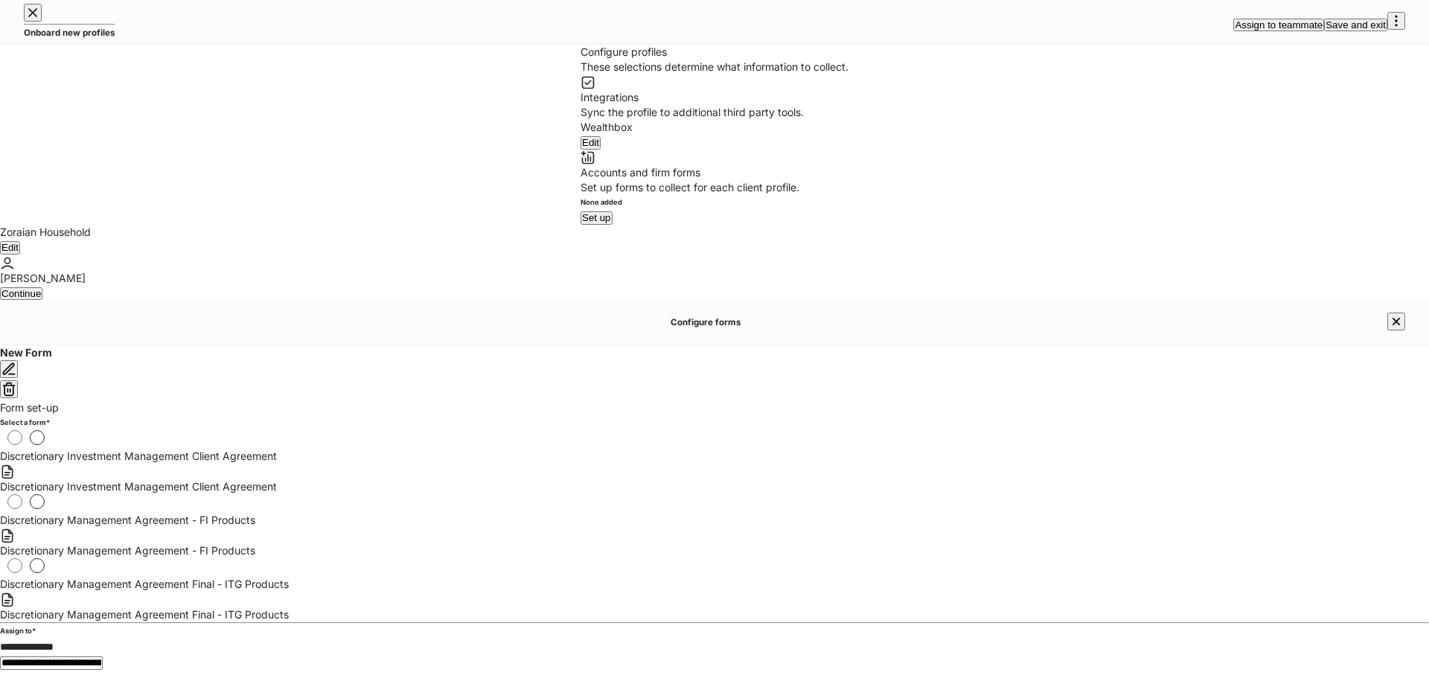
click at [18, 380] on button "button" at bounding box center [9, 389] width 18 height 18
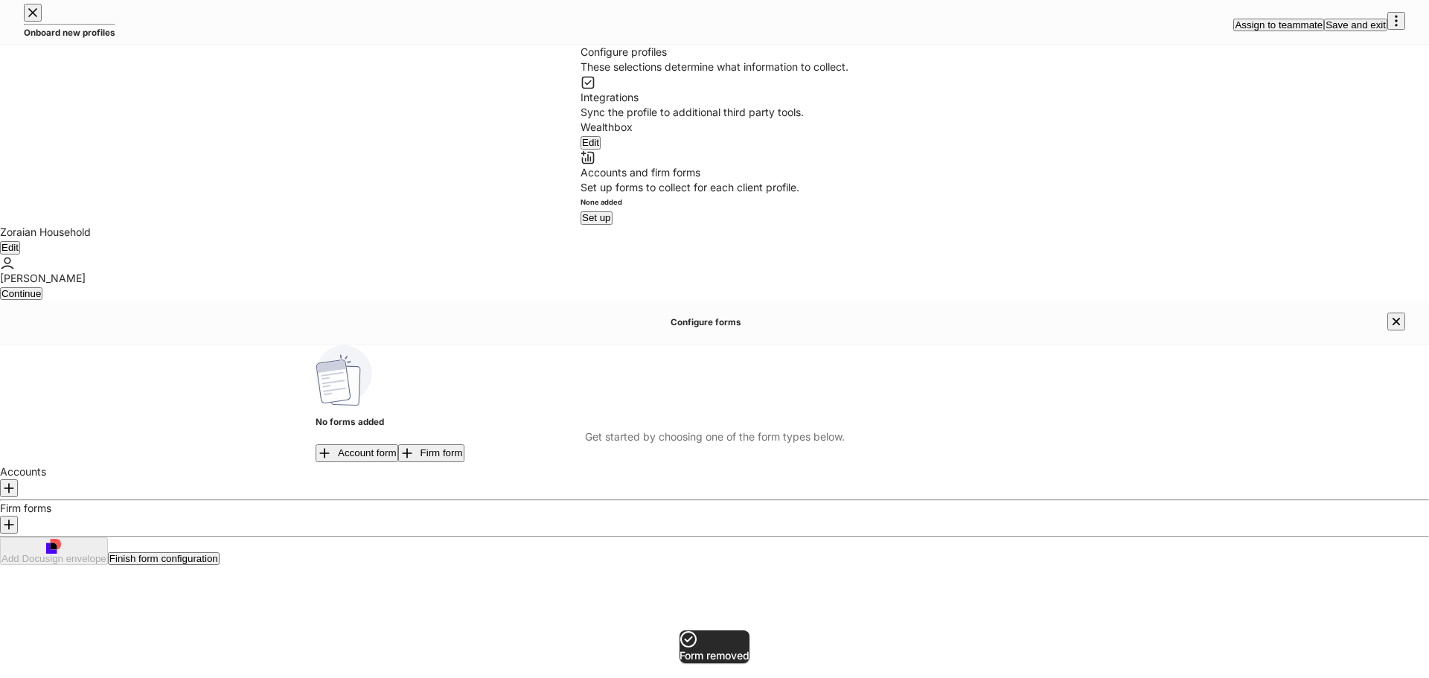
click at [1389, 314] on icon "button" at bounding box center [1396, 321] width 15 height 15
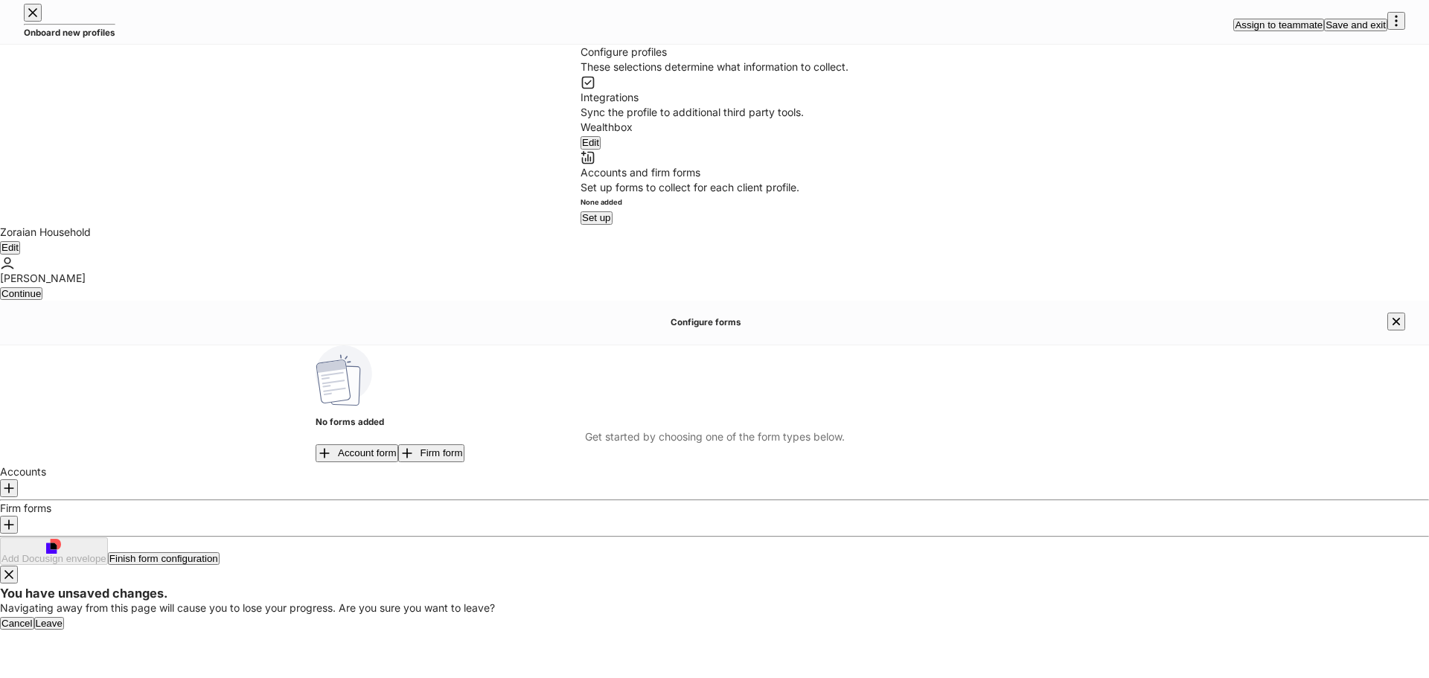
click at [64, 617] on button "Leave" at bounding box center [49, 623] width 30 height 13
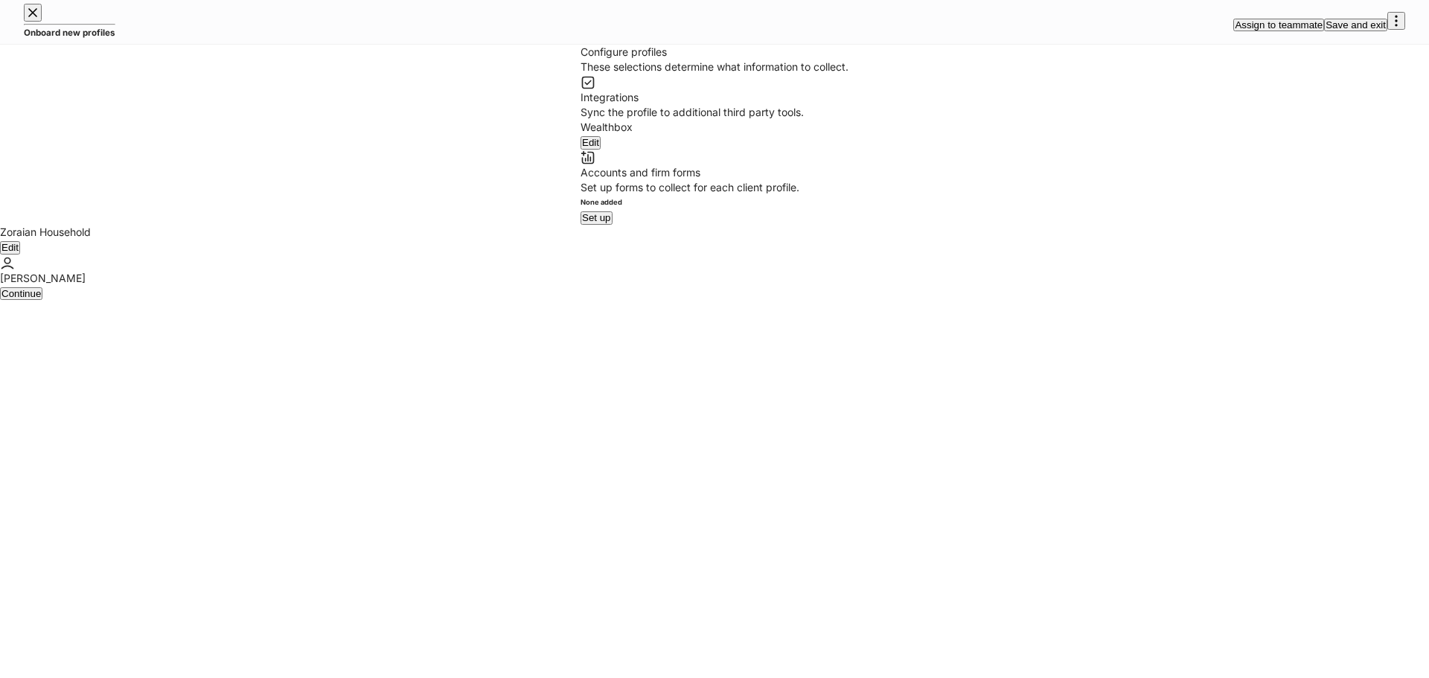
click at [1346, 255] on div "Andrew Zoraian" at bounding box center [714, 270] width 1429 height 31
click at [1329, 285] on div "Zoraian Household Edit Andrew Zoraian" at bounding box center [714, 255] width 1429 height 60
click at [41, 298] on div "Continue" at bounding box center [20, 294] width 39 height 10
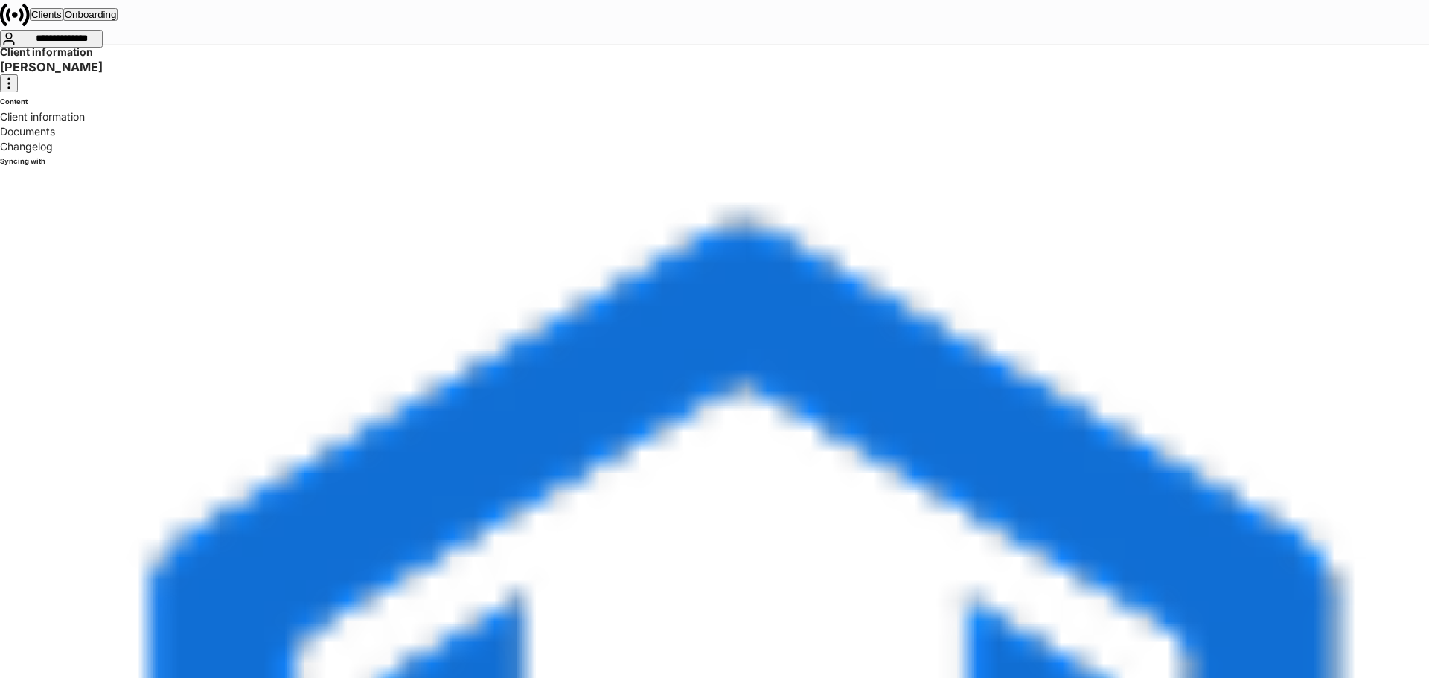
click at [171, 124] on div "Client information" at bounding box center [714, 116] width 1429 height 15
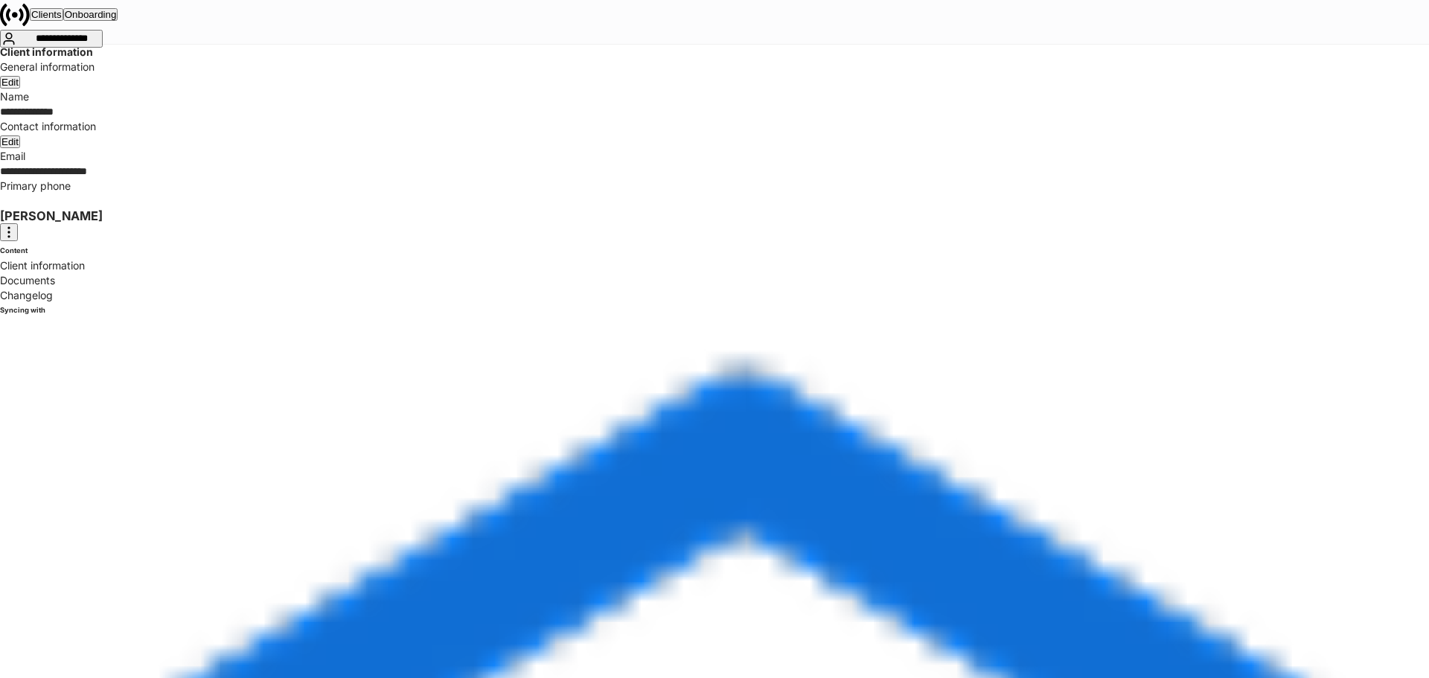
click at [119, 273] on div "Documents" at bounding box center [714, 280] width 1429 height 15
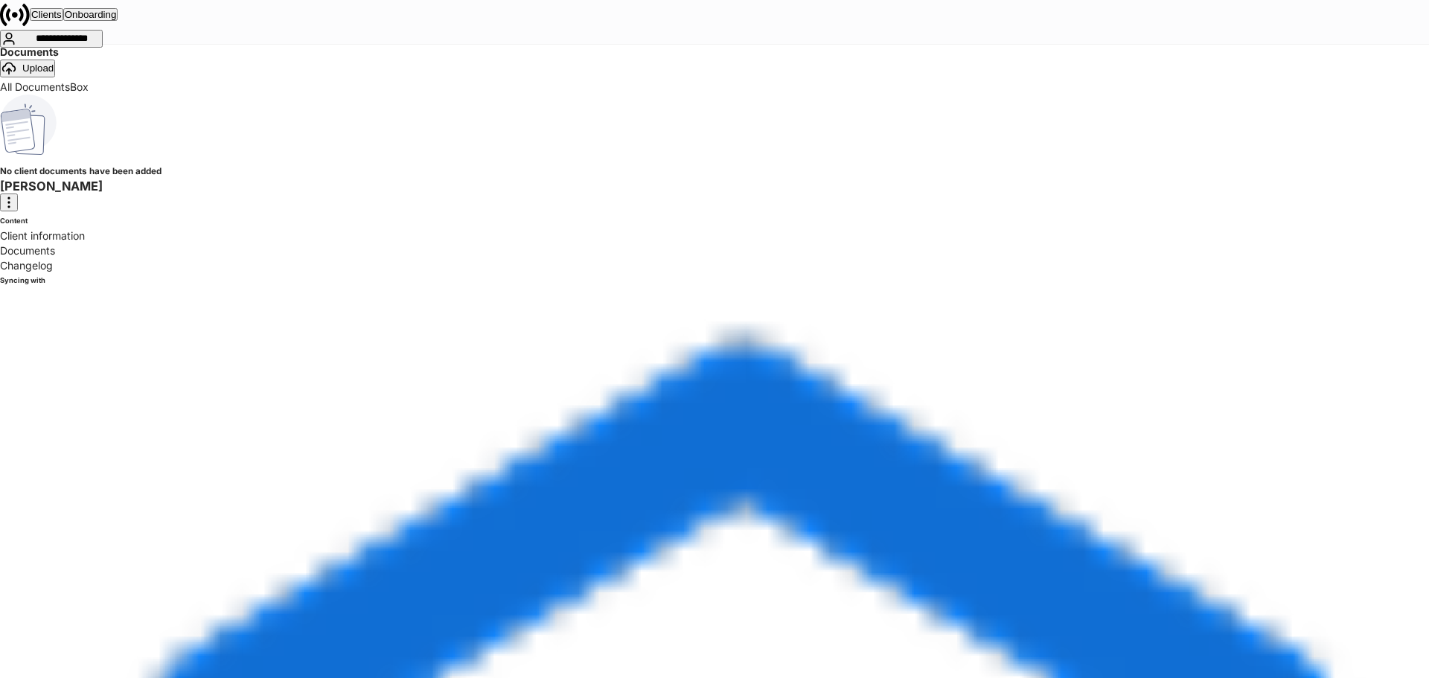
click at [95, 258] on div "Changelog" at bounding box center [714, 265] width 1429 height 15
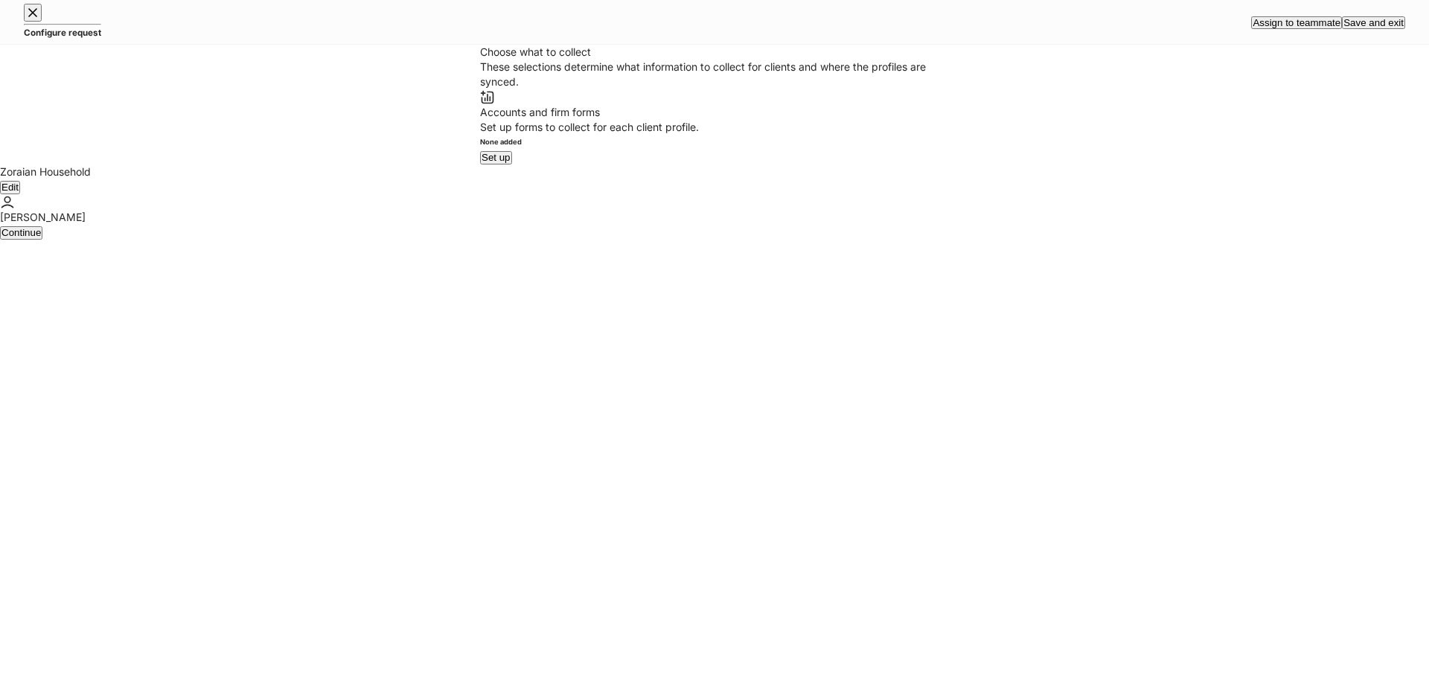
click at [23, 24] on div "Configure request Assign to teammate Save and exit" at bounding box center [714, 22] width 1429 height 44
click at [31, 20] on icon "button" at bounding box center [32, 12] width 15 height 15
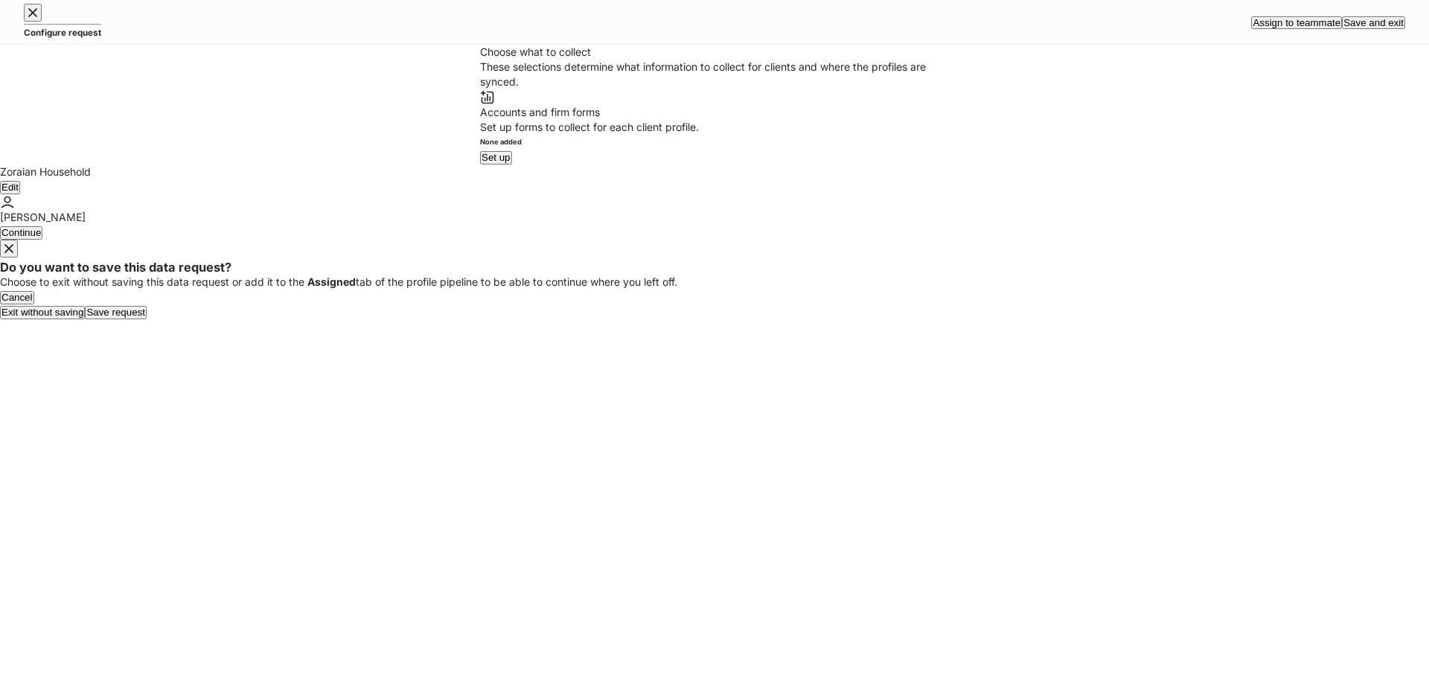
click at [83, 317] on div "Exit without saving" at bounding box center [42, 312] width 82 height 10
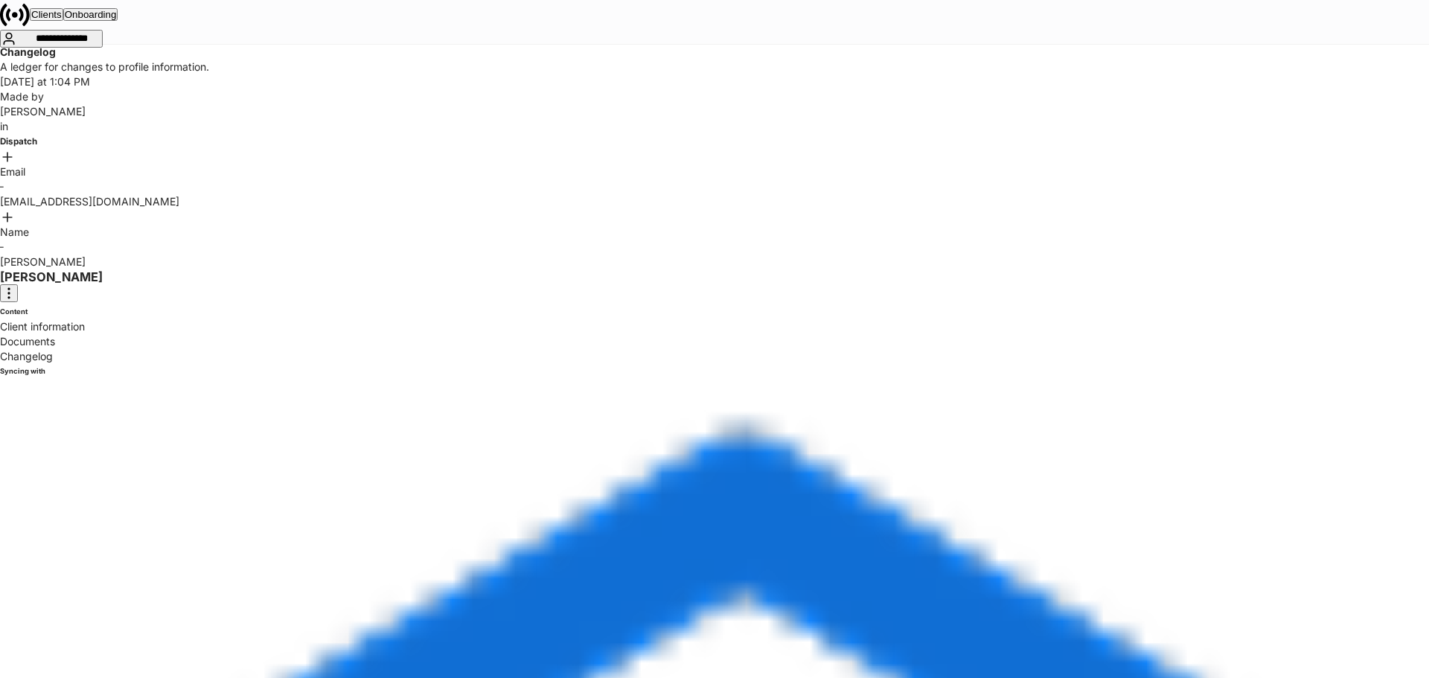
click at [117, 19] on div "Onboarding" at bounding box center [91, 15] width 52 height 10
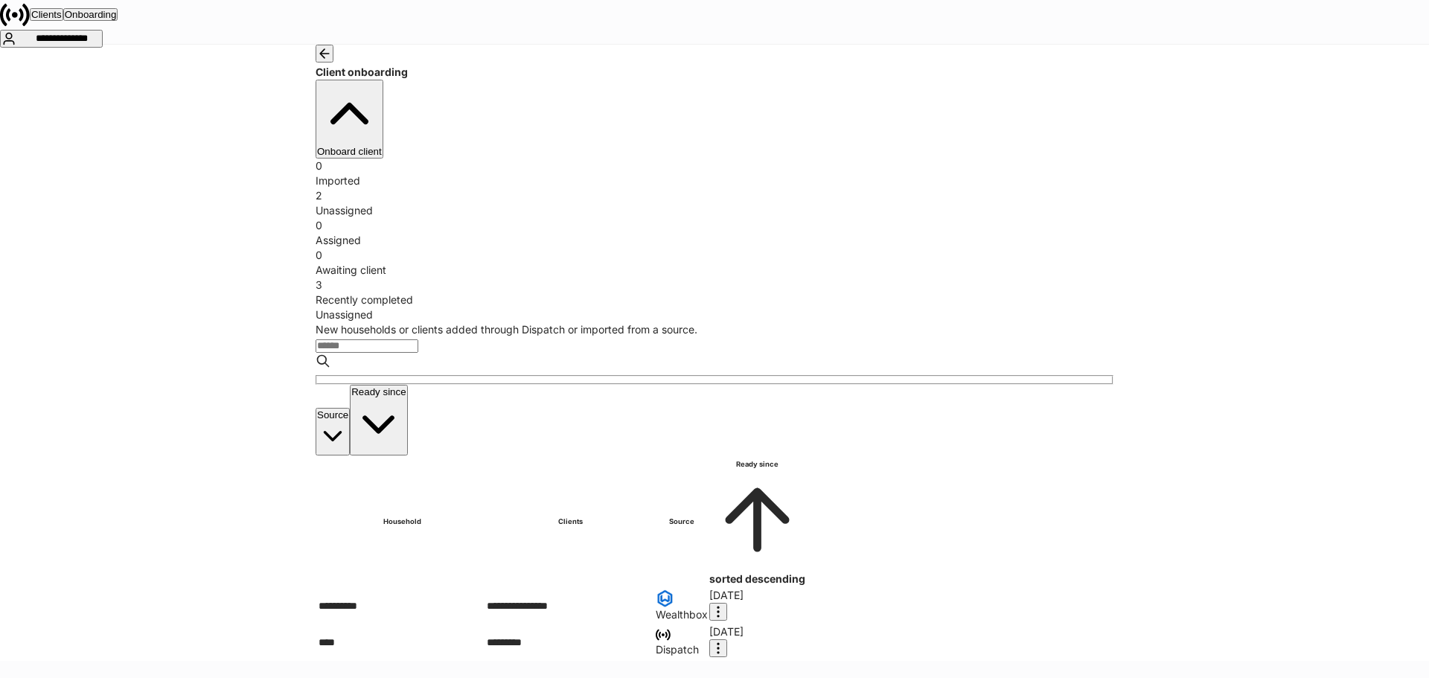
click at [109, 45] on div "**********" at bounding box center [714, 353] width 1429 height 616
click at [103, 30] on div "Clients Onboarding" at bounding box center [714, 15] width 1429 height 30
click at [63, 21] on button "Clients" at bounding box center [46, 14] width 33 height 13
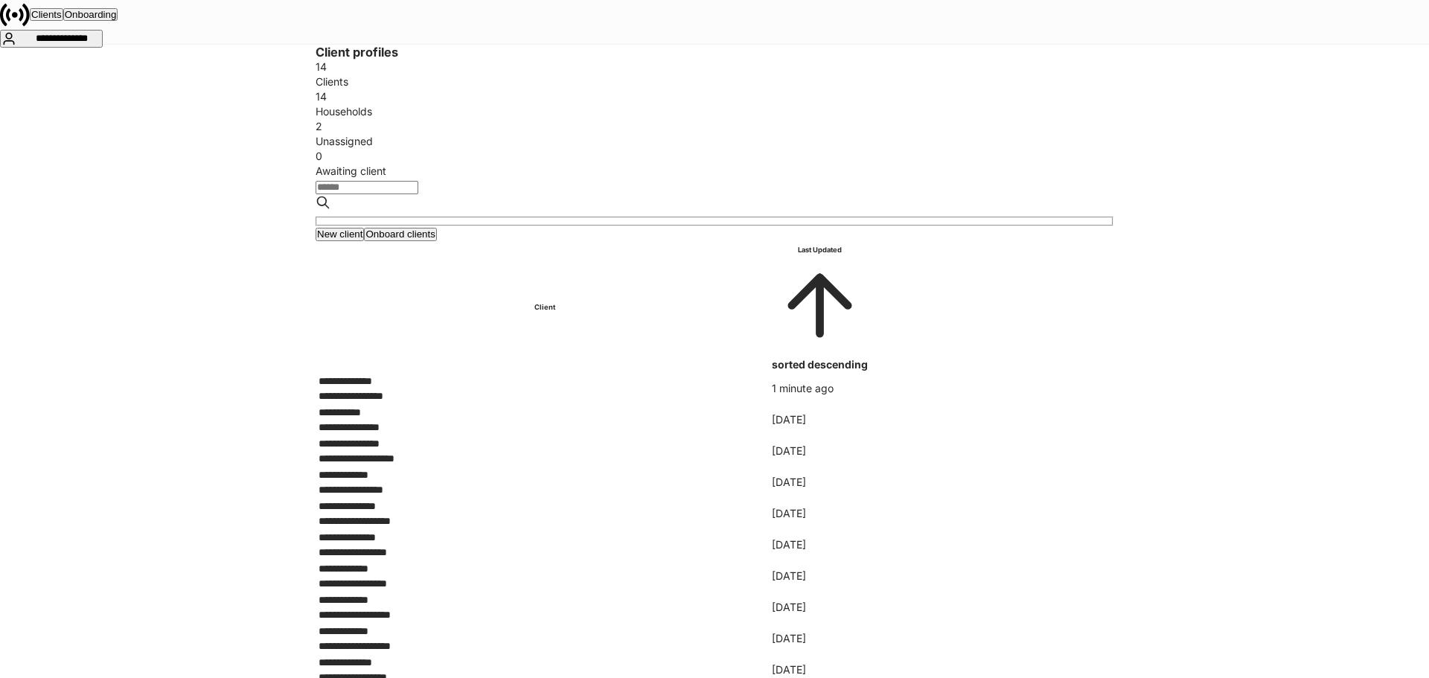
click at [118, 21] on button "Onboarding" at bounding box center [90, 14] width 55 height 13
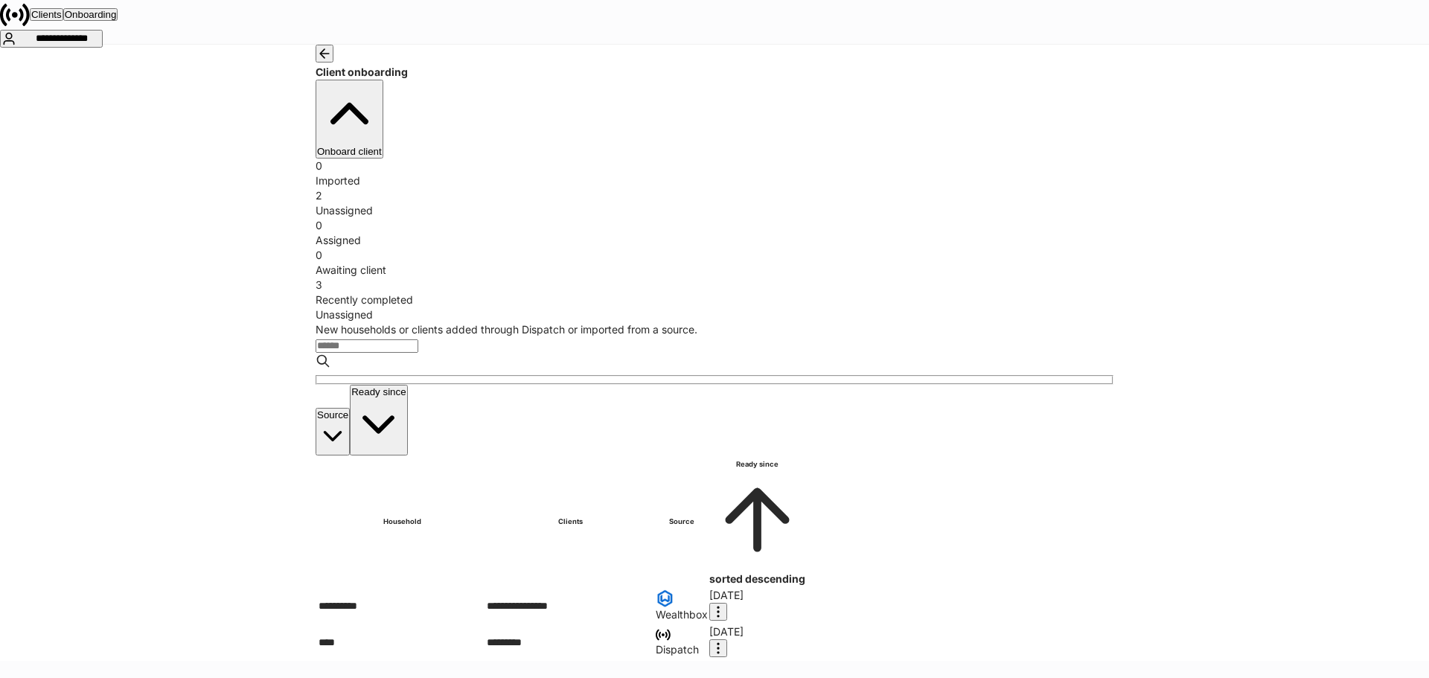
click at [1076, 293] on div "Recently completed" at bounding box center [715, 300] width 798 height 15
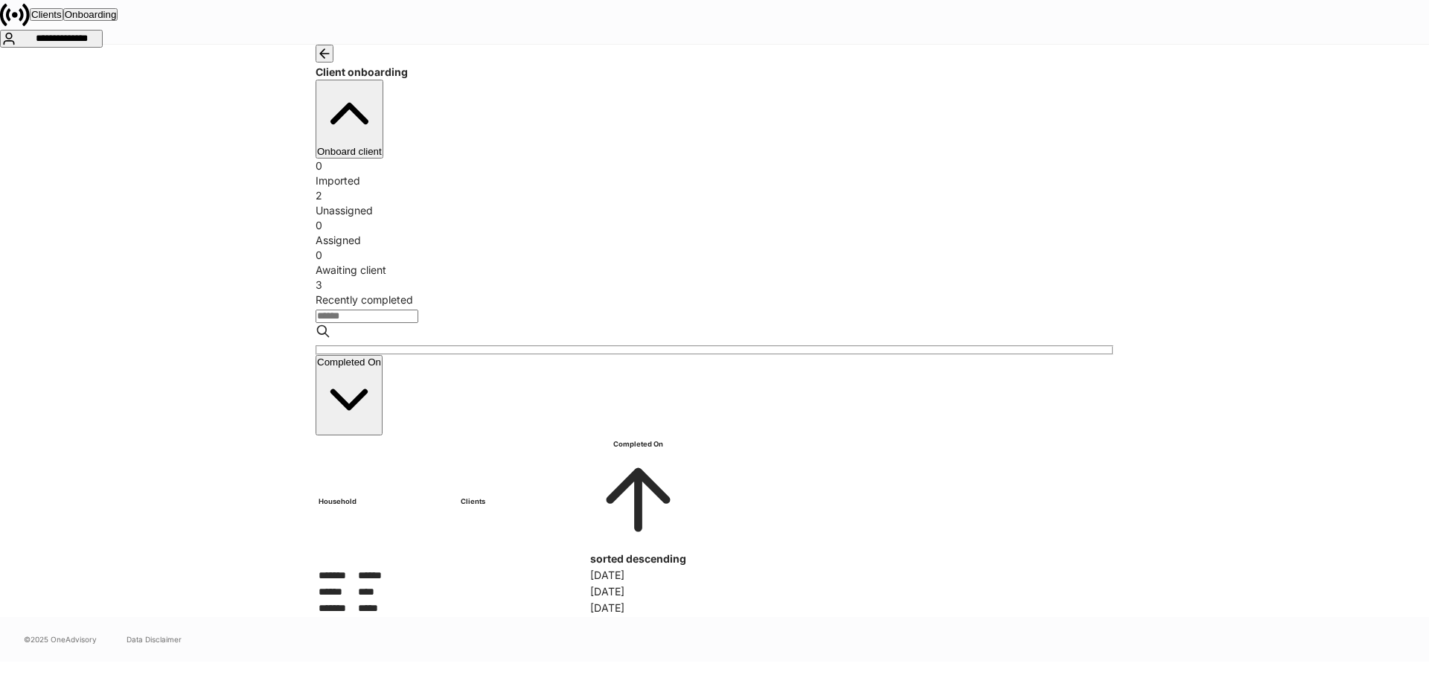
click at [357, 568] on div "*******" at bounding box center [338, 575] width 38 height 15
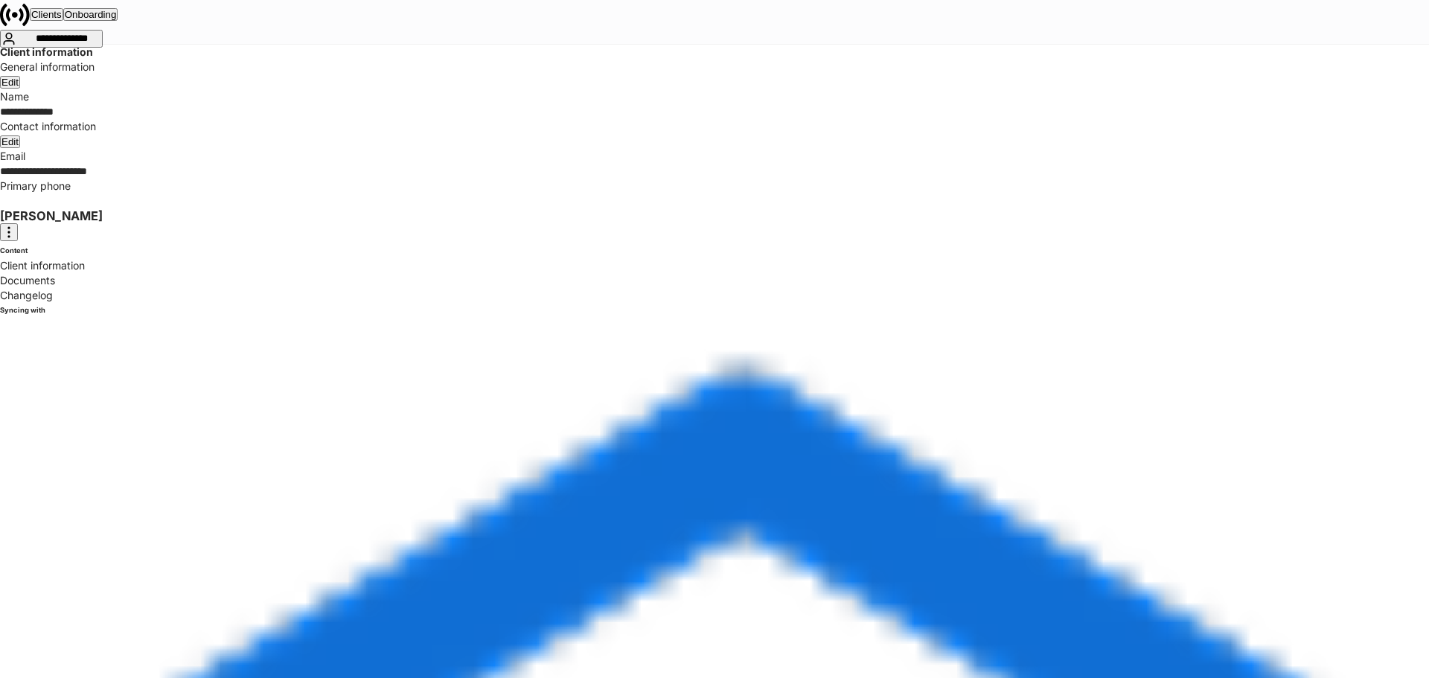
click at [20, 89] on button "Edit" at bounding box center [10, 82] width 20 height 13
type input "**********"
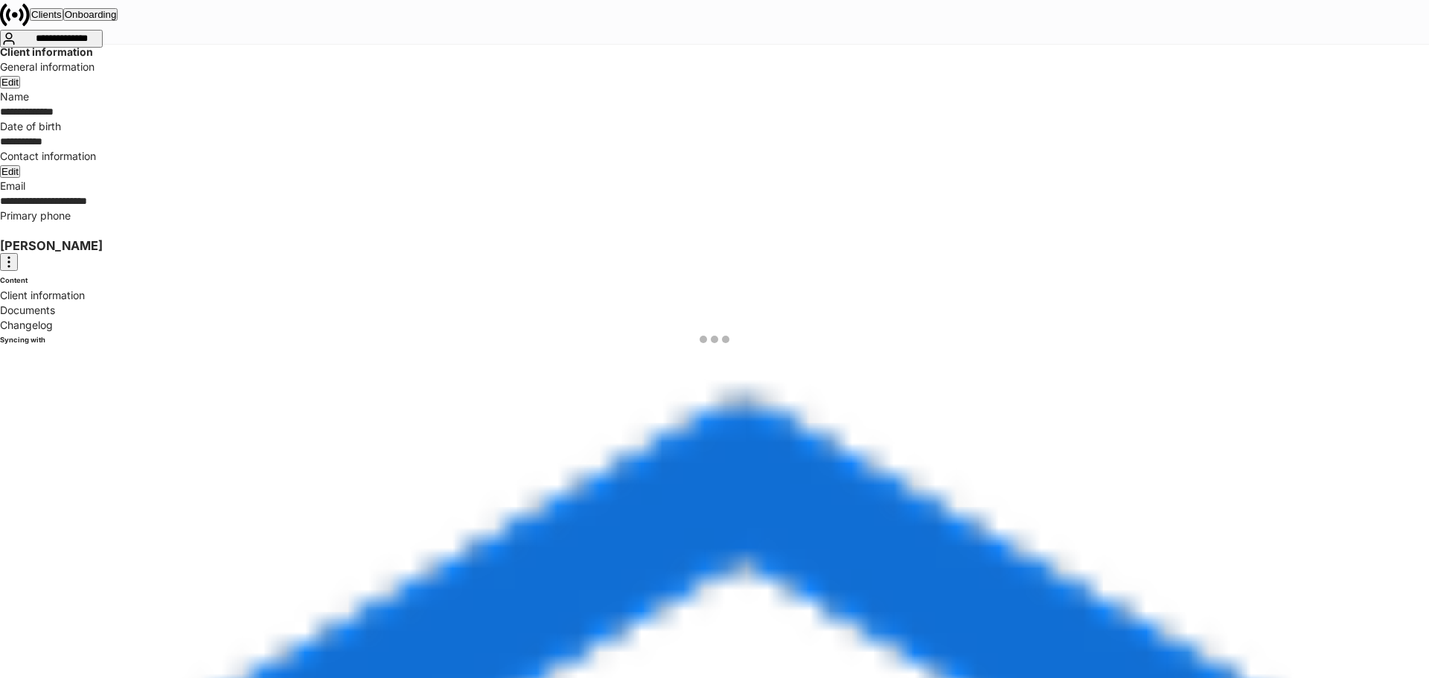
click at [757, 403] on div at bounding box center [714, 339] width 1429 height 678
click at [761, 400] on div at bounding box center [714, 339] width 1429 height 678
click at [778, 392] on div at bounding box center [714, 339] width 1429 height 678
click at [887, 389] on div at bounding box center [714, 339] width 1429 height 678
click at [970, 392] on div at bounding box center [714, 339] width 1429 height 678
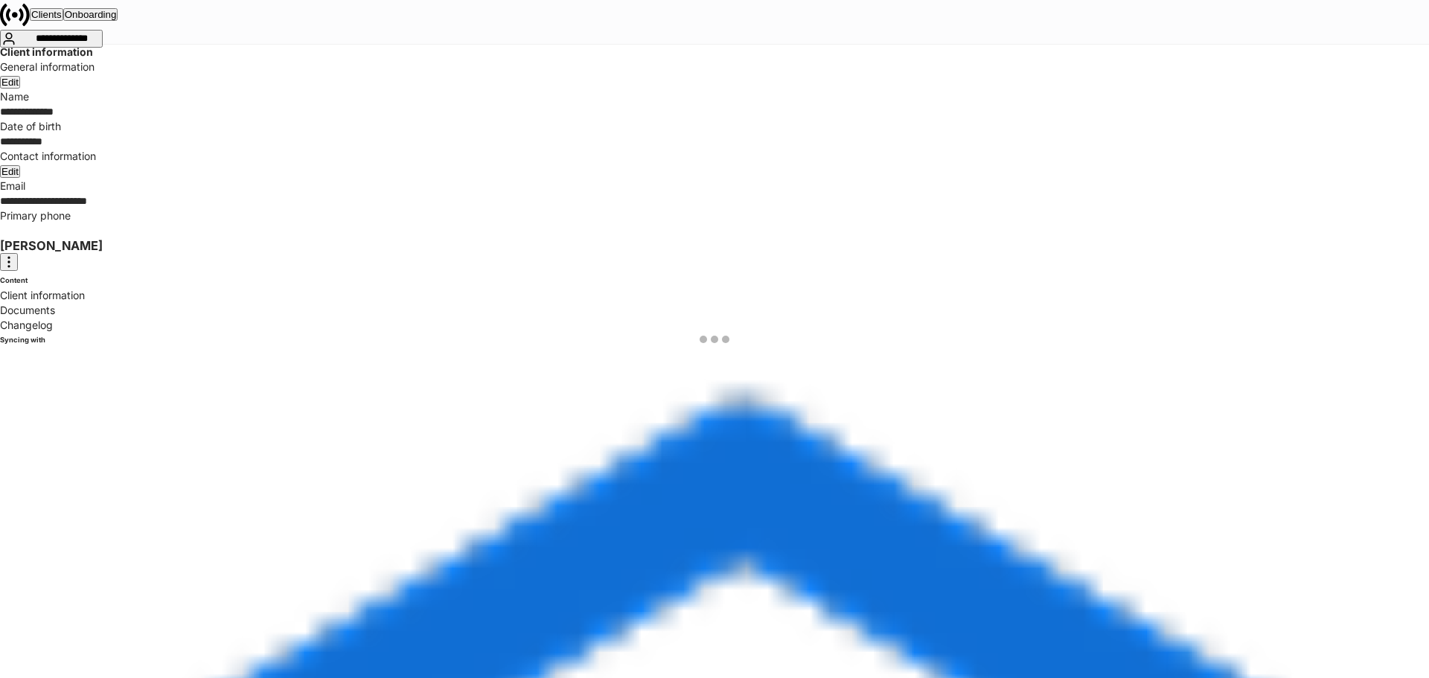
click at [964, 395] on div at bounding box center [714, 339] width 1429 height 678
click at [956, 397] on div at bounding box center [714, 339] width 1429 height 678
click at [922, 469] on div at bounding box center [714, 339] width 1429 height 678
click at [924, 469] on div at bounding box center [714, 339] width 1429 height 678
click at [578, 460] on div at bounding box center [714, 339] width 1429 height 678
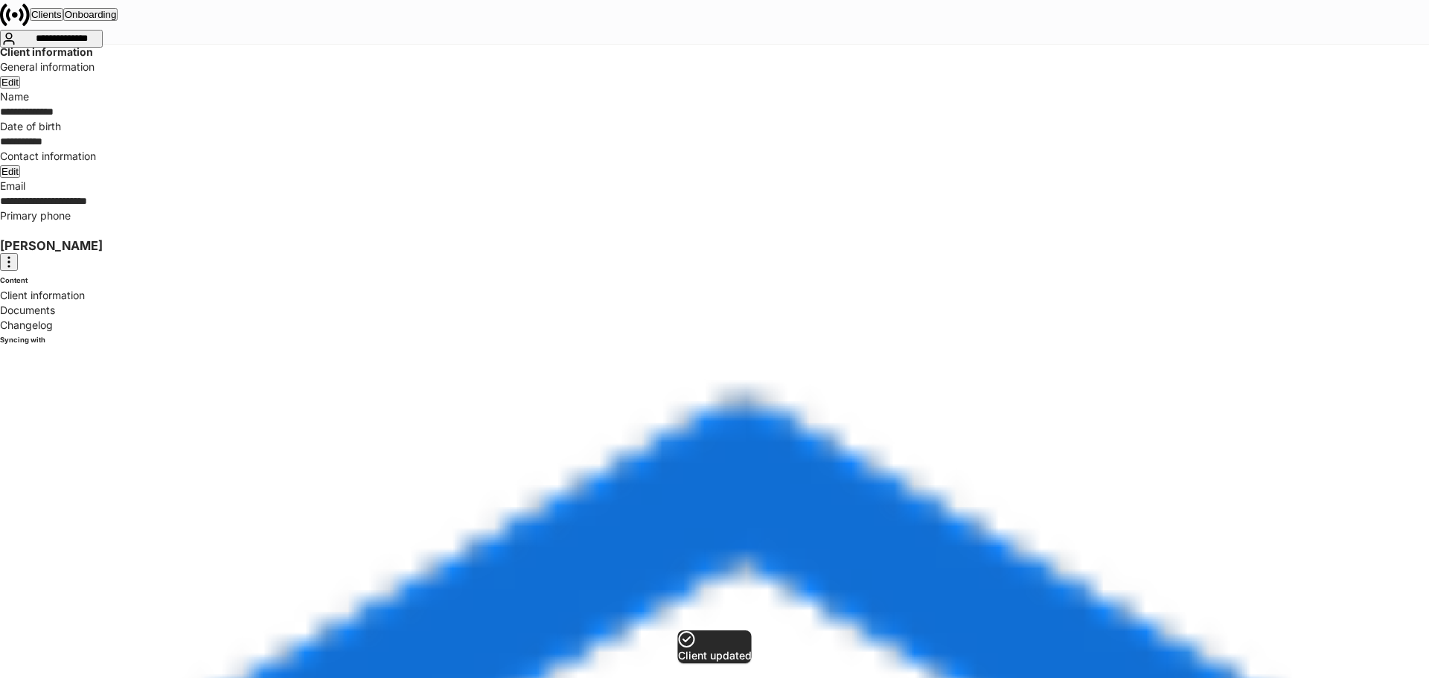
click at [20, 89] on button "Edit" at bounding box center [10, 82] width 20 height 13
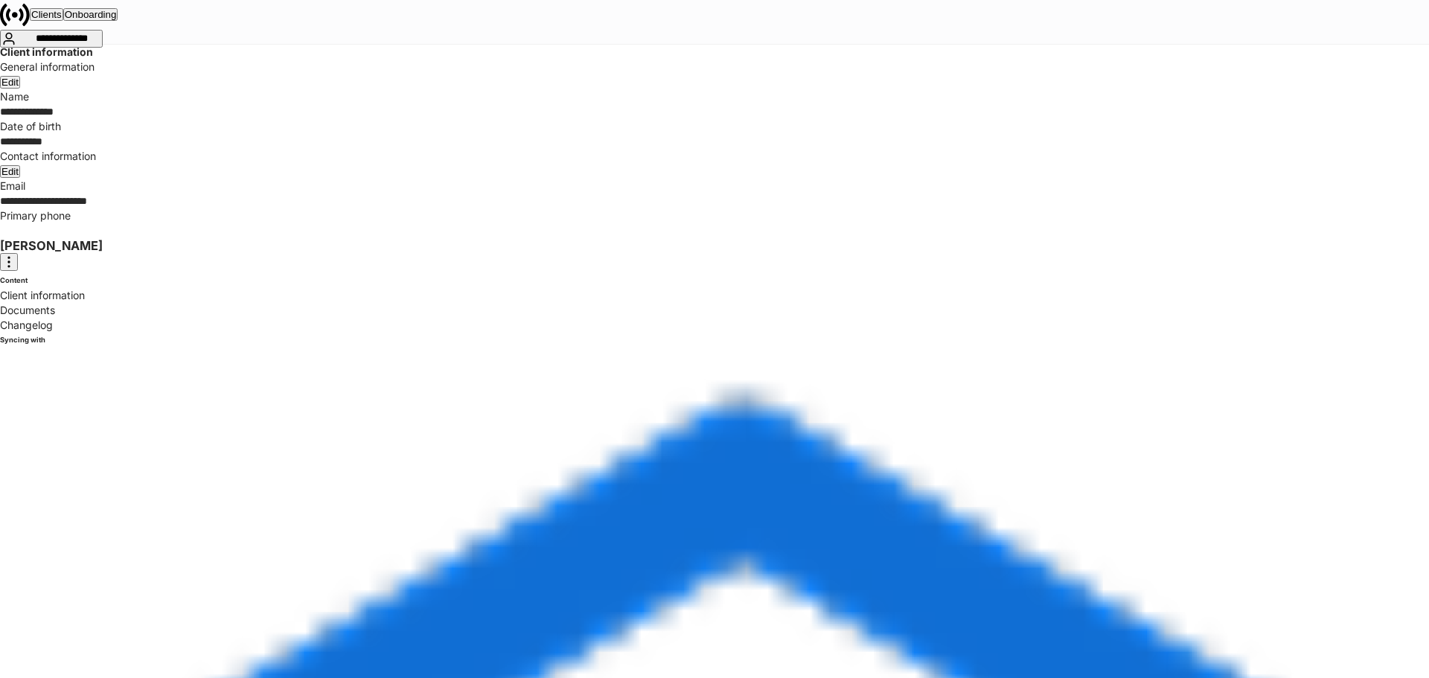
type input "****"
type input "******"
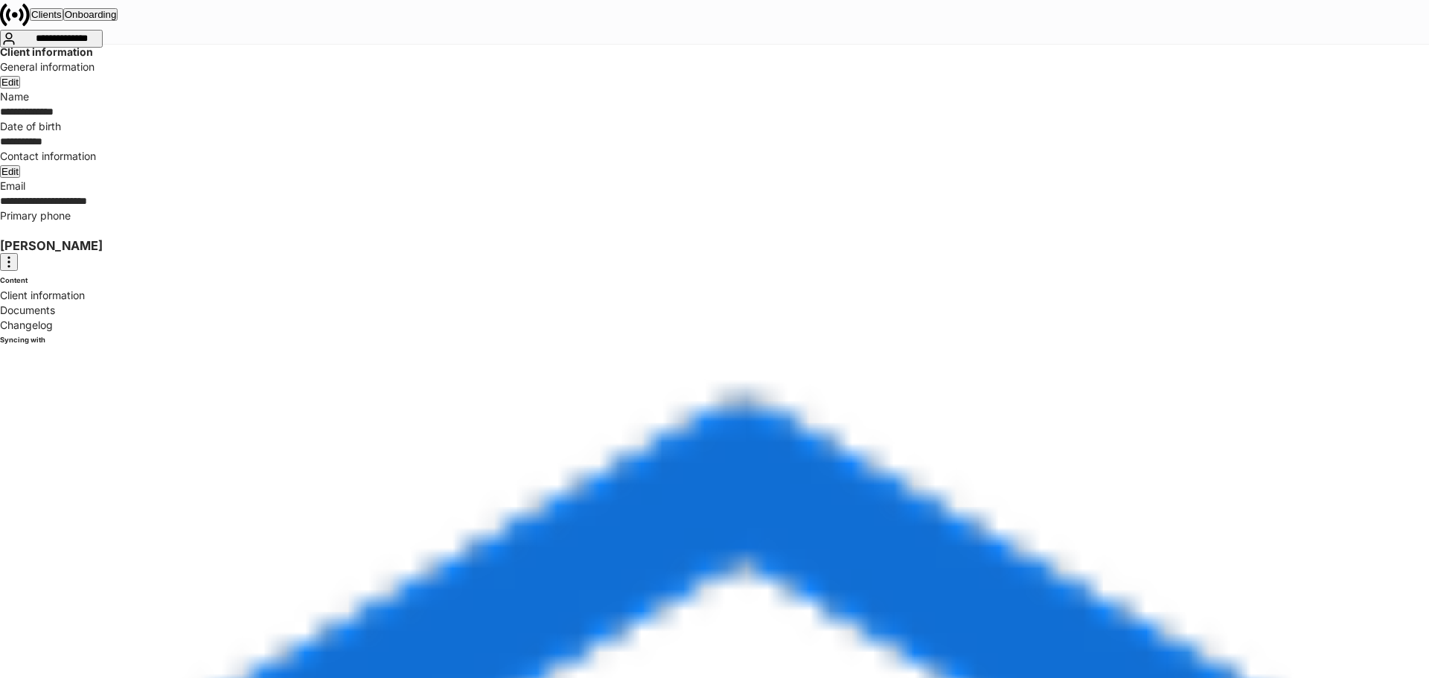
click at [457, 436] on icon "calendar view is open, switch to year view" at bounding box center [457, 436] width 0 height 0
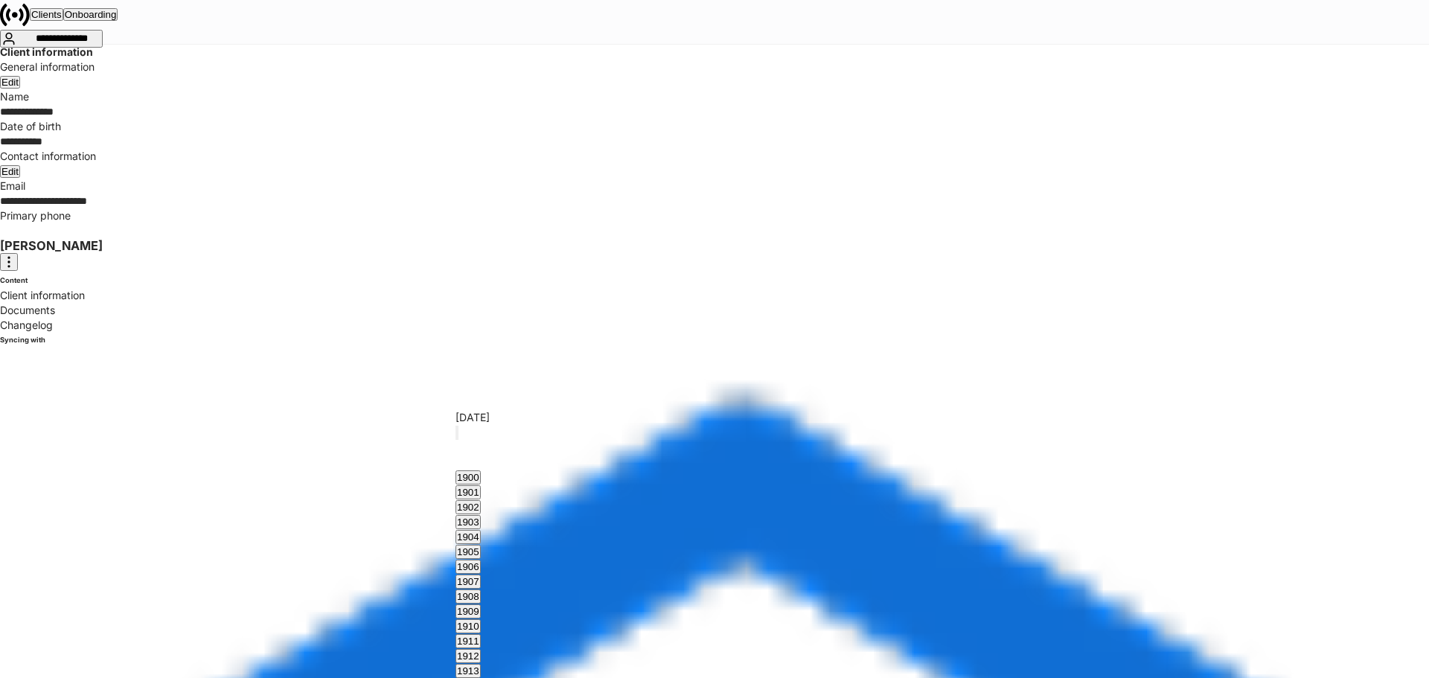
type input "**"
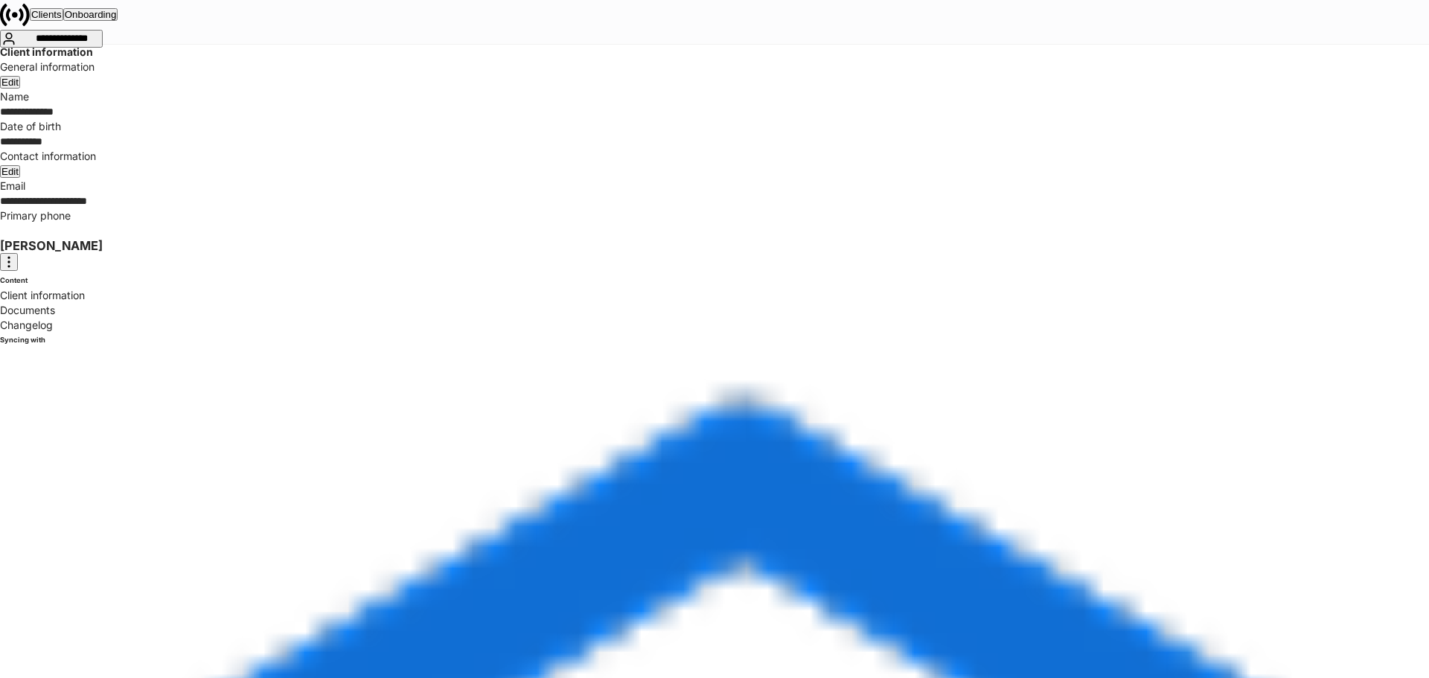
type input "*"
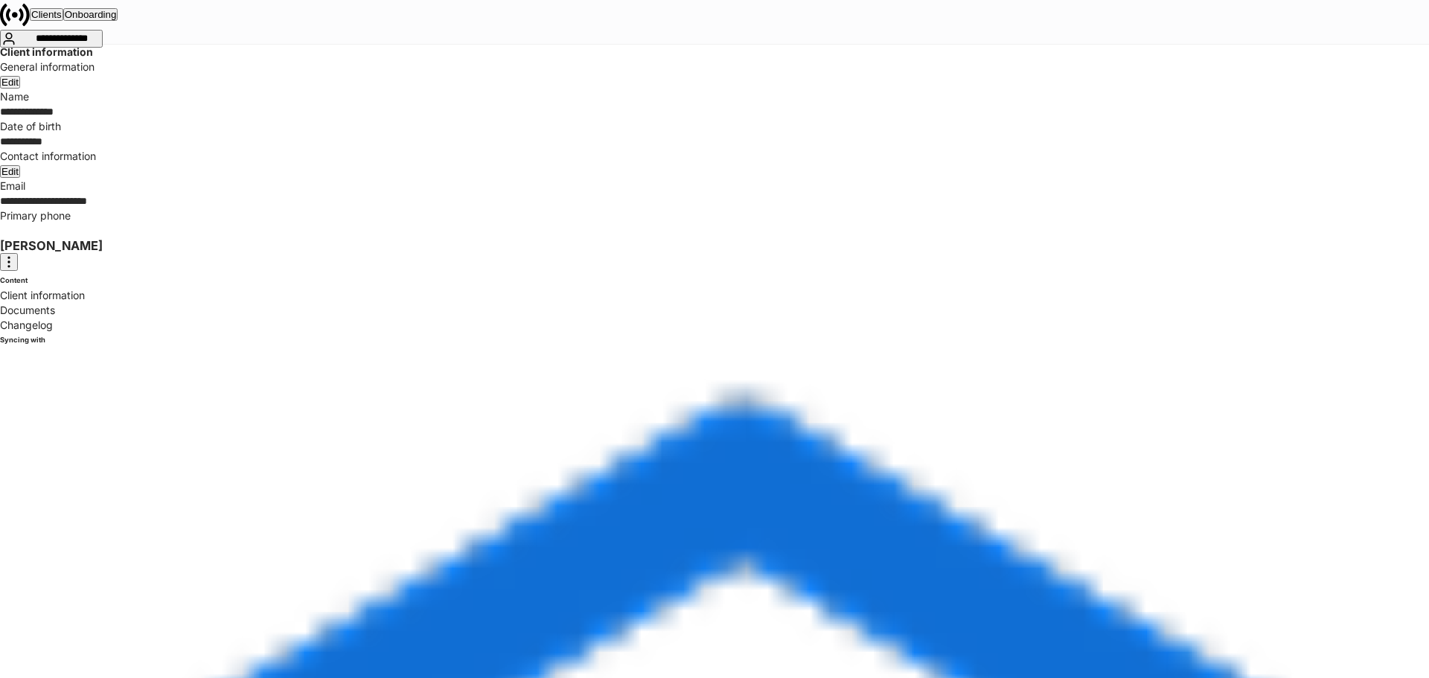
type input "**********"
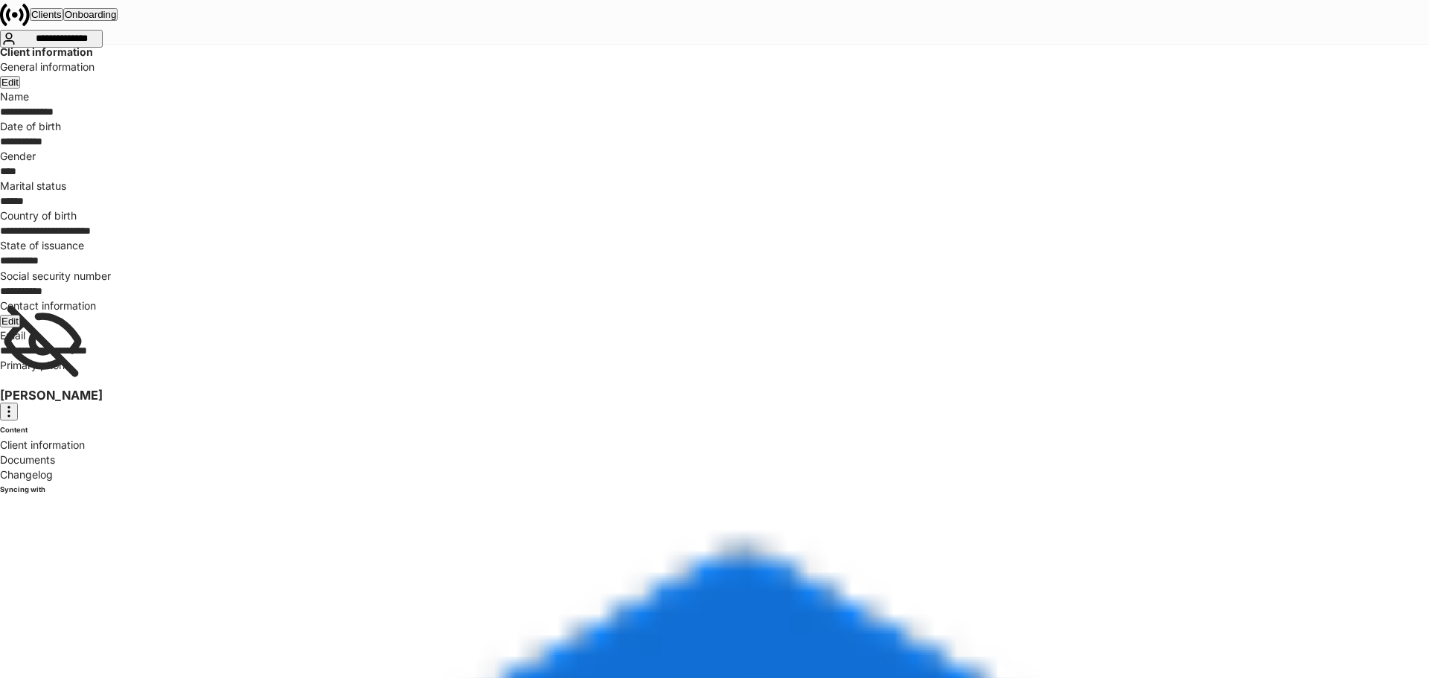
click at [86, 351] on icon at bounding box center [43, 341] width 86 height 86
click at [82, 351] on icon at bounding box center [41, 339] width 82 height 82
click at [159, 453] on div "Documents" at bounding box center [714, 460] width 1429 height 15
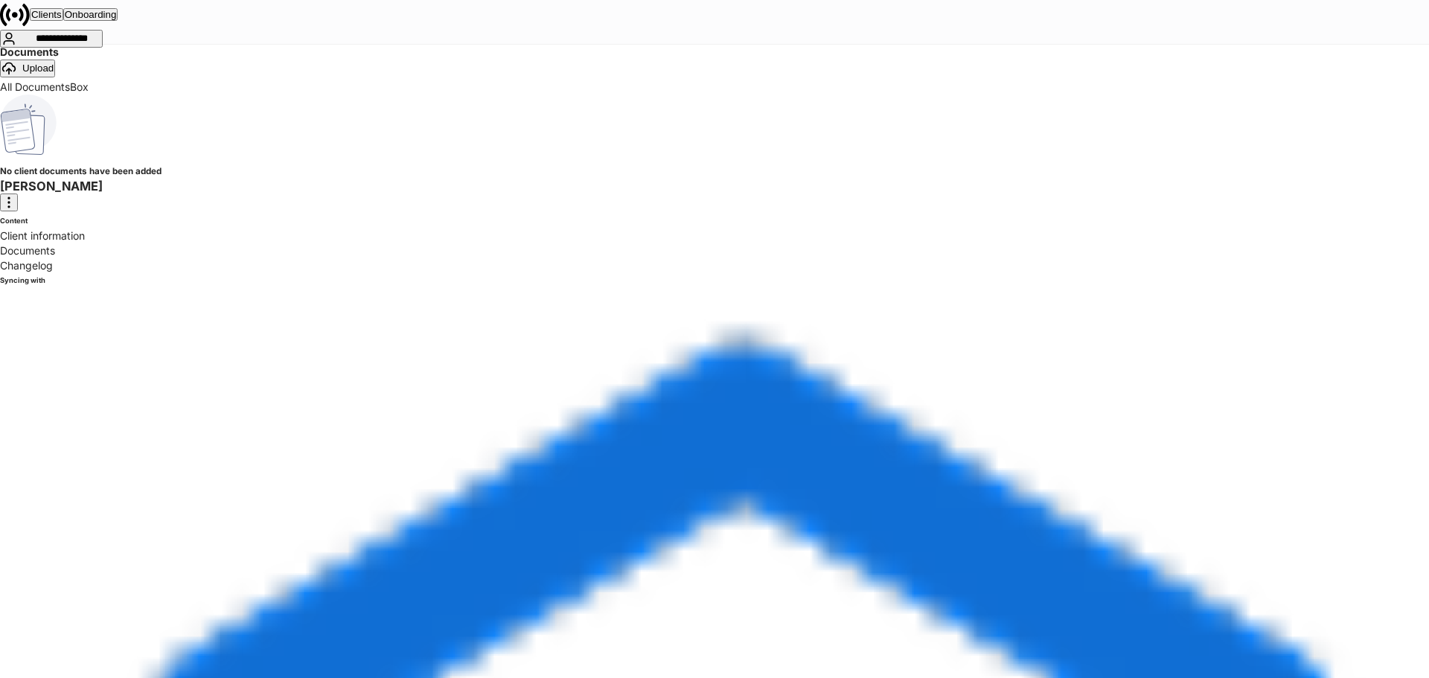
click at [89, 93] on link "Box" at bounding box center [79, 86] width 19 height 13
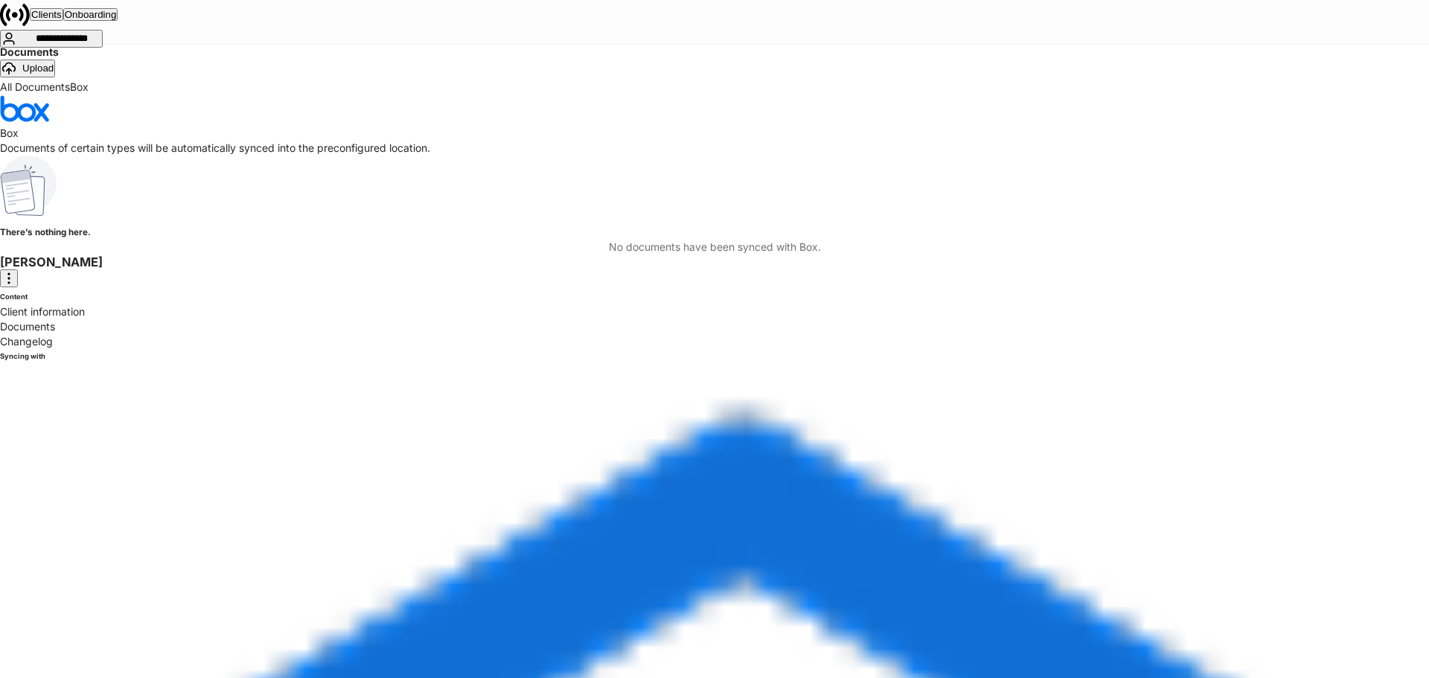
click at [70, 93] on link "All Documents" at bounding box center [35, 86] width 70 height 13
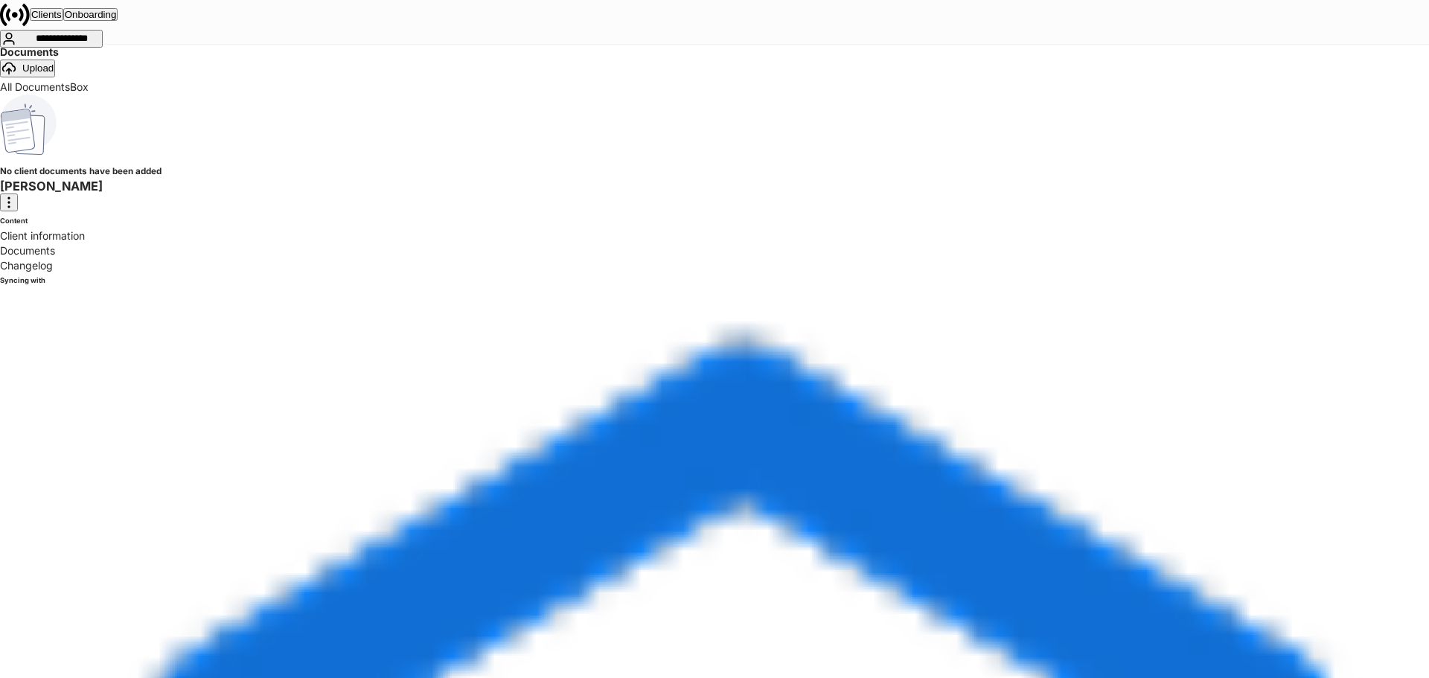
click at [175, 258] on div "Changelog" at bounding box center [714, 265] width 1429 height 15
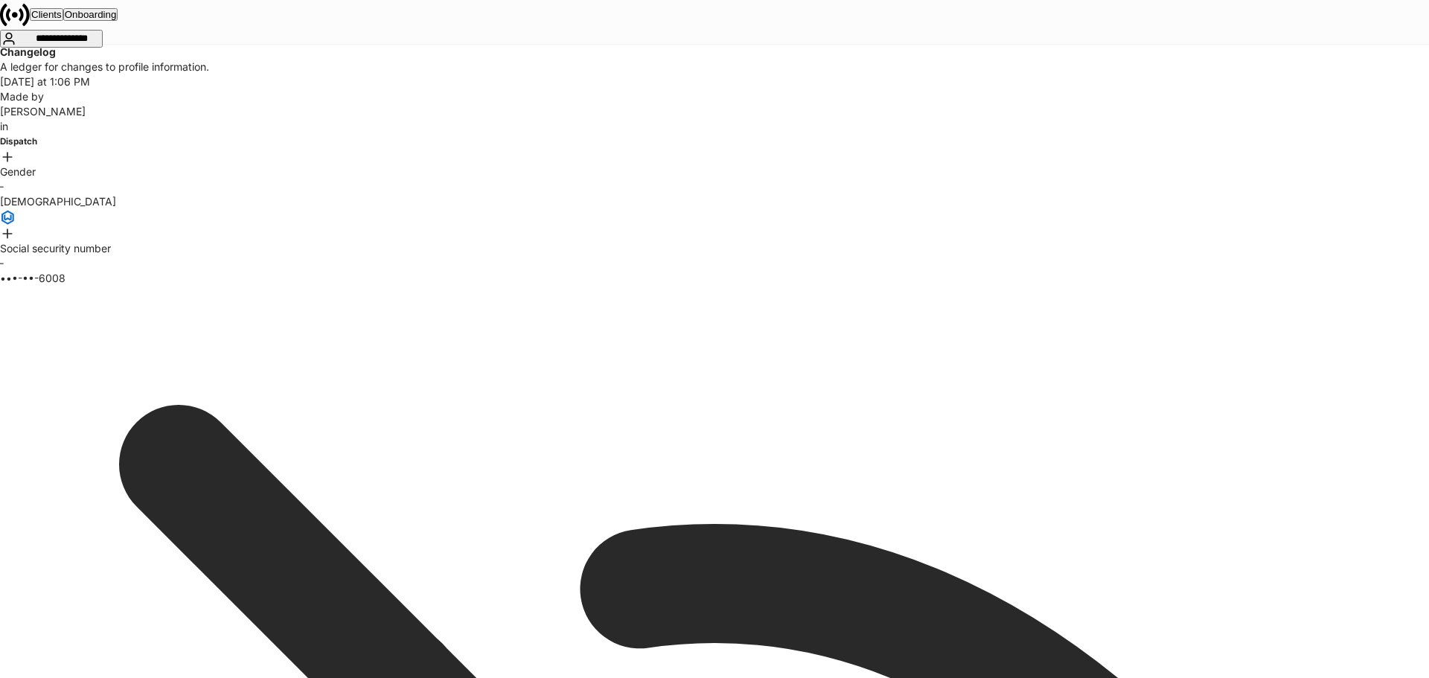
scroll to position [149, 0]
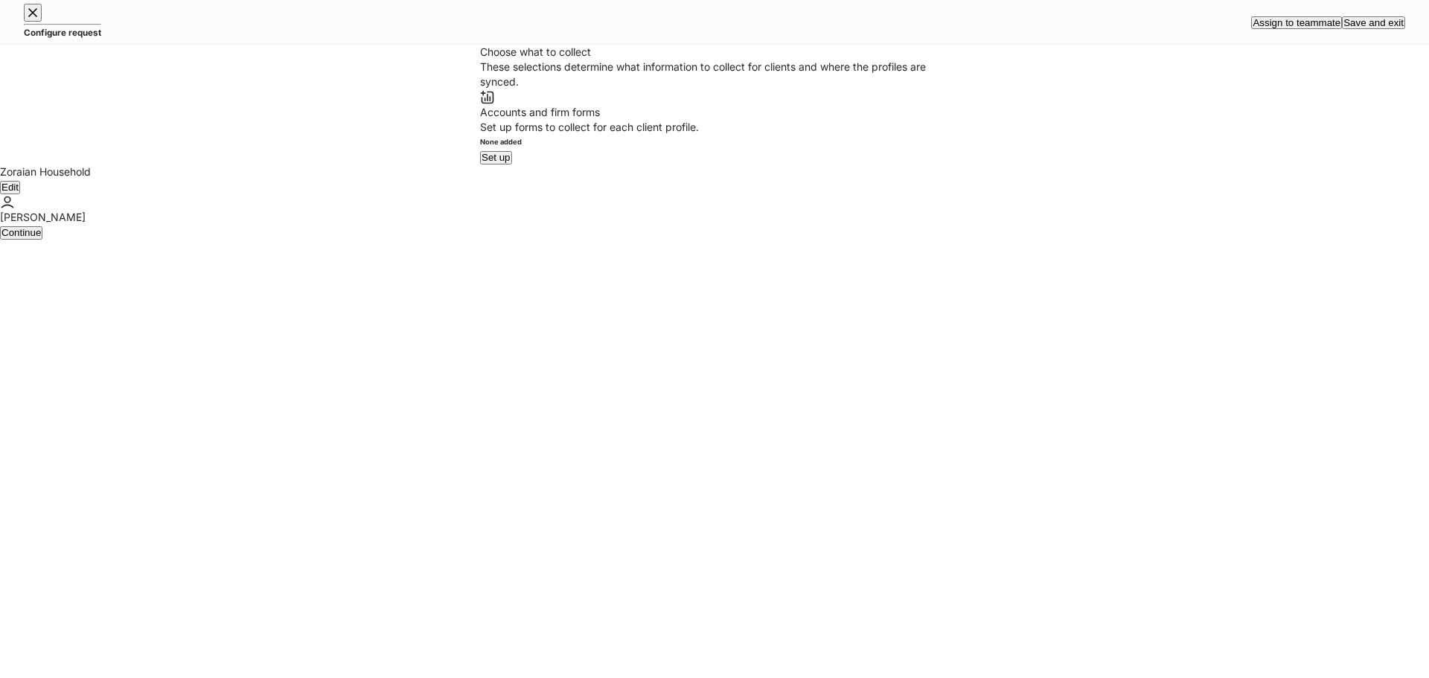
click at [37, 20] on icon "button" at bounding box center [32, 12] width 15 height 15
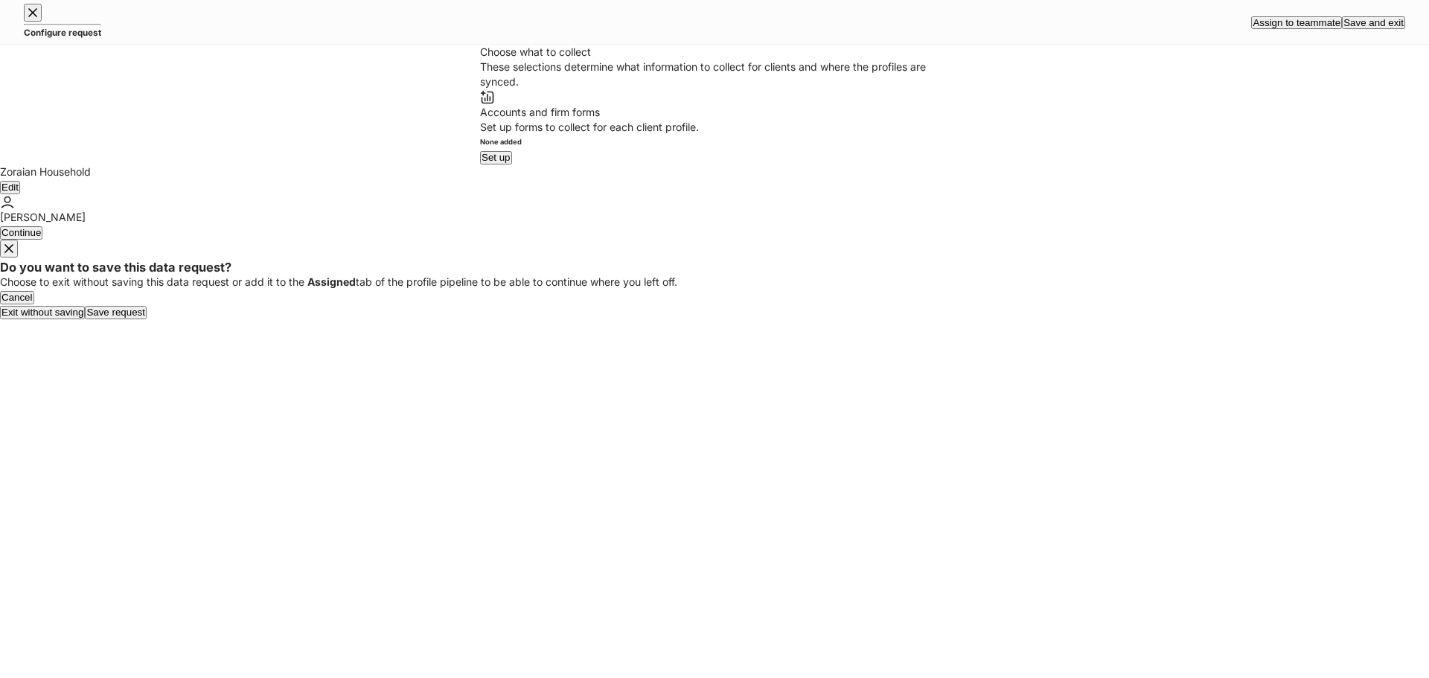
drag, startPoint x: 746, startPoint y: 387, endPoint x: 718, endPoint y: 346, distance: 49.8
drag, startPoint x: 718, startPoint y: 346, endPoint x: 703, endPoint y: 342, distance: 15.3
click at [703, 290] on div "Choose to exit without saving this data request or add it to the Assigned tab o…" at bounding box center [714, 282] width 1429 height 15
click at [83, 317] on div "Exit without saving" at bounding box center [42, 312] width 82 height 10
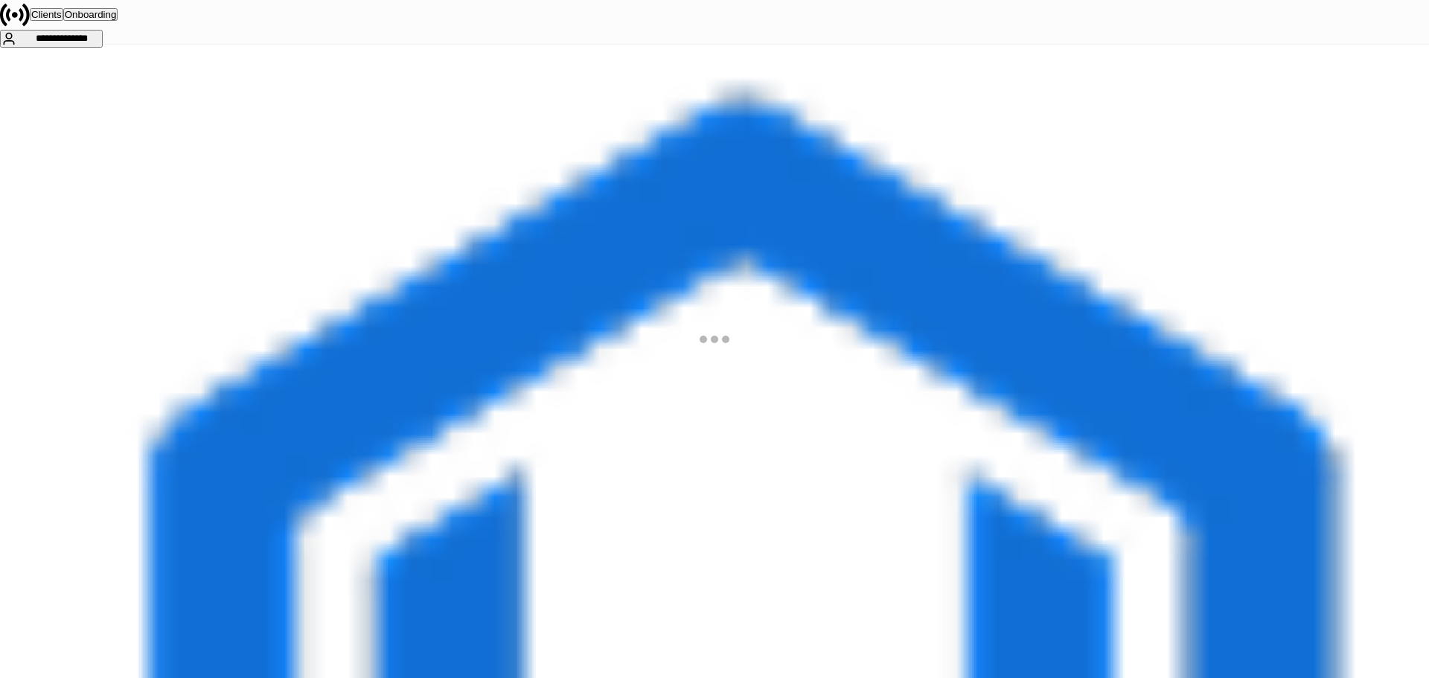
drag, startPoint x: 116, startPoint y: 374, endPoint x: 145, endPoint y: 379, distance: 29.4
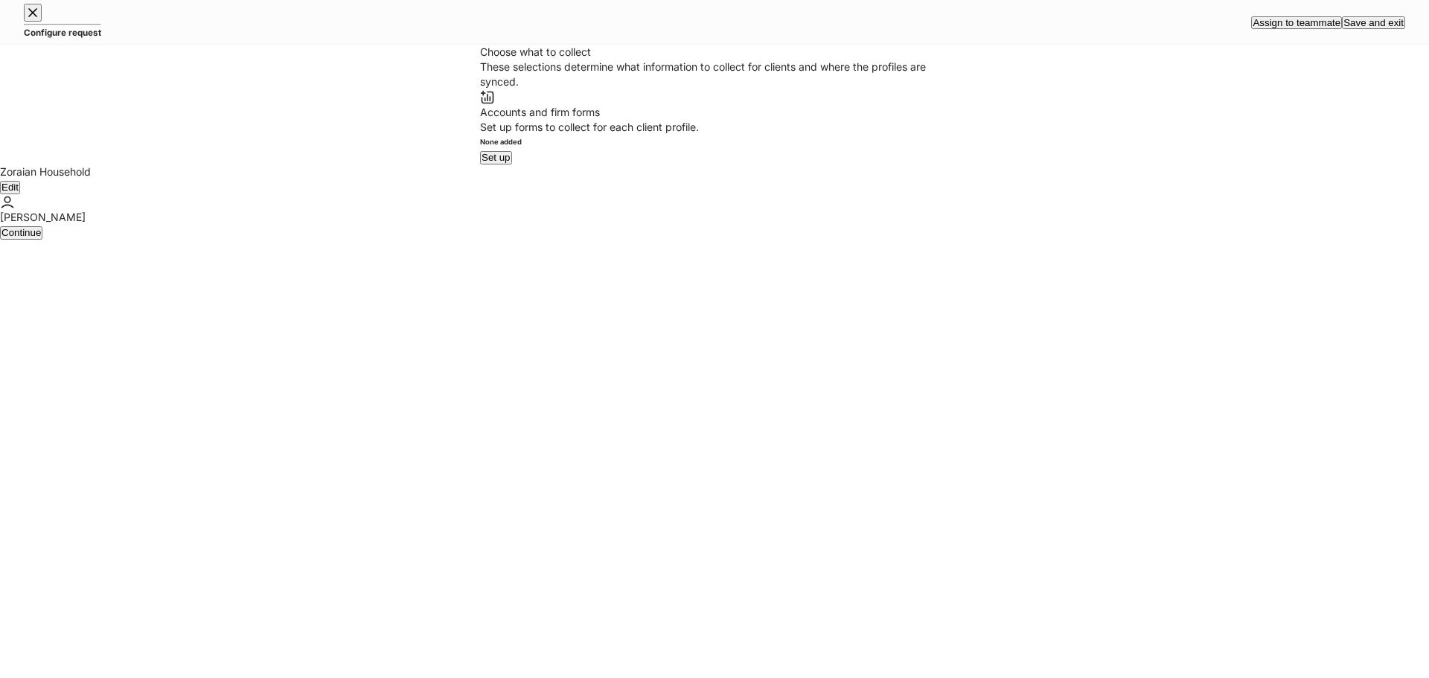
click at [41, 22] on button "button" at bounding box center [33, 13] width 18 height 18
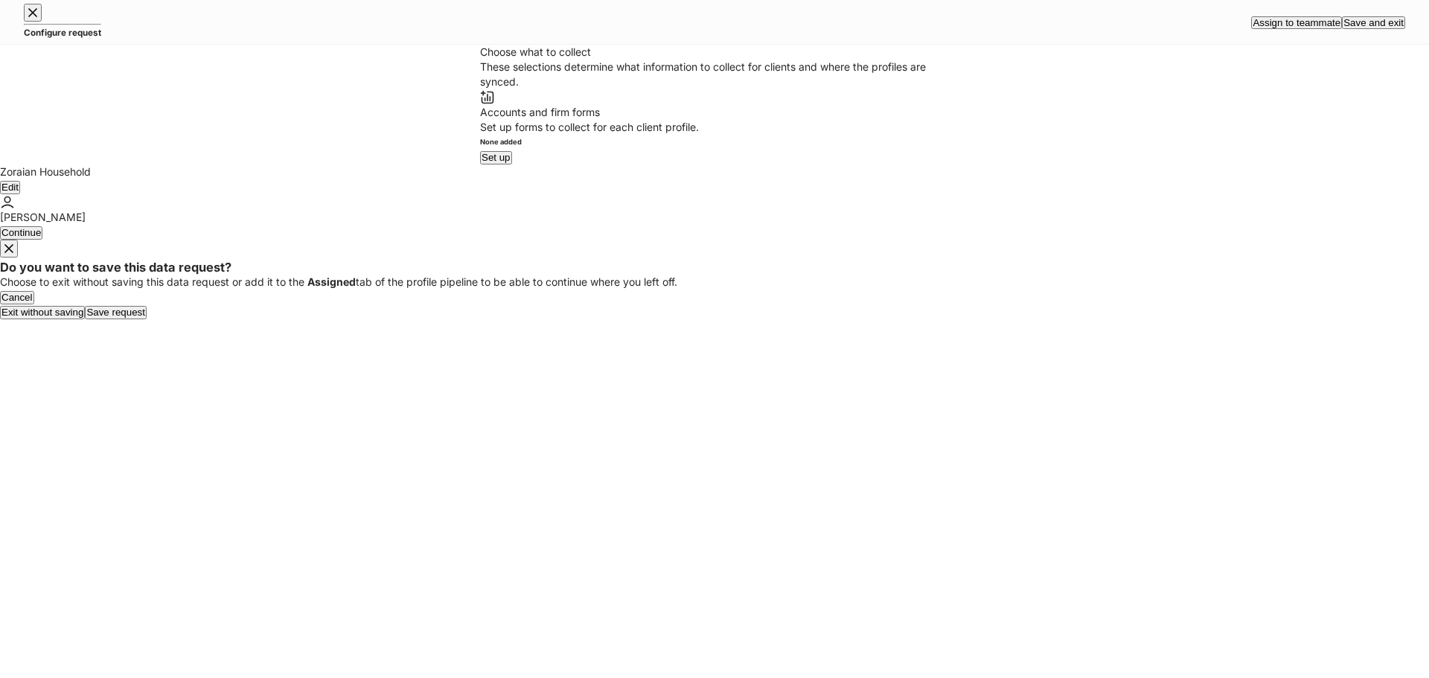
click at [85, 319] on button "Exit without saving" at bounding box center [42, 312] width 85 height 13
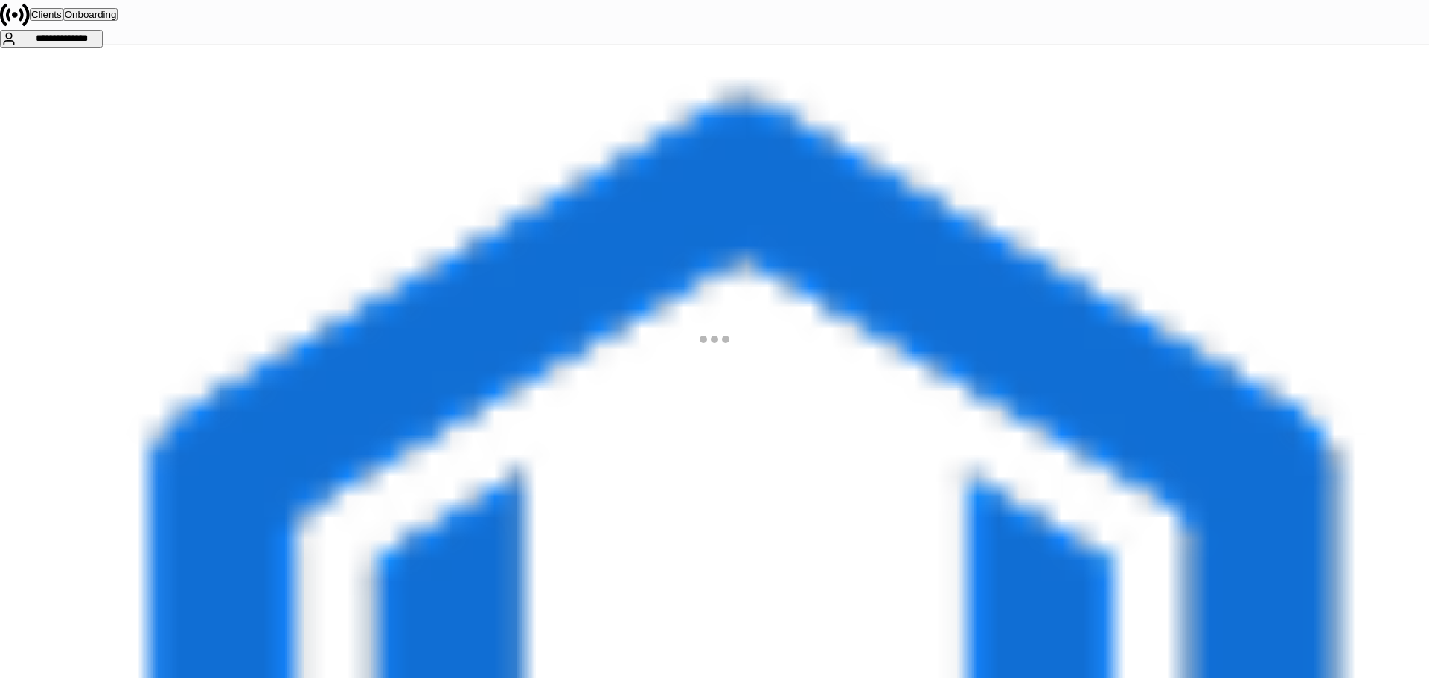
click at [246, 677] on div at bounding box center [714, 678] width 1429 height 0
